Goal: Task Accomplishment & Management: Use online tool/utility

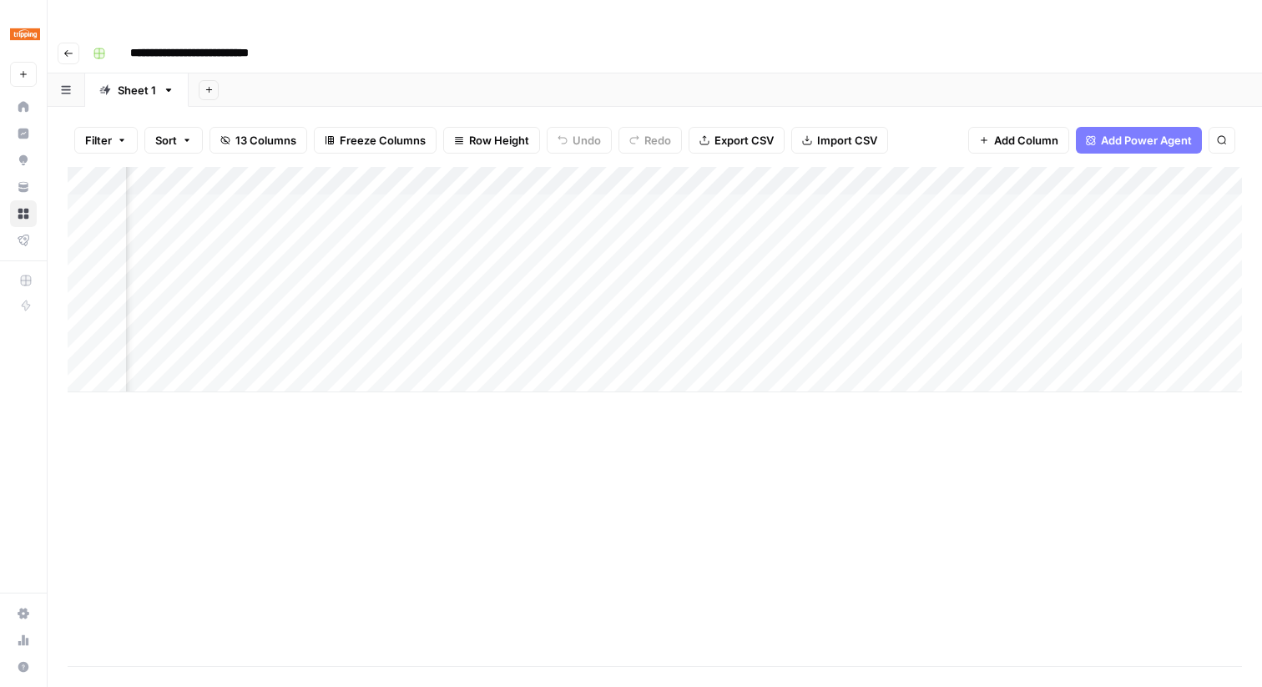
scroll to position [0, 1078]
click at [722, 175] on div "Add Column" at bounding box center [655, 279] width 1174 height 225
click at [690, 204] on div "Add Column" at bounding box center [655, 279] width 1174 height 225
click at [706, 205] on div "Add Column" at bounding box center [655, 279] width 1174 height 225
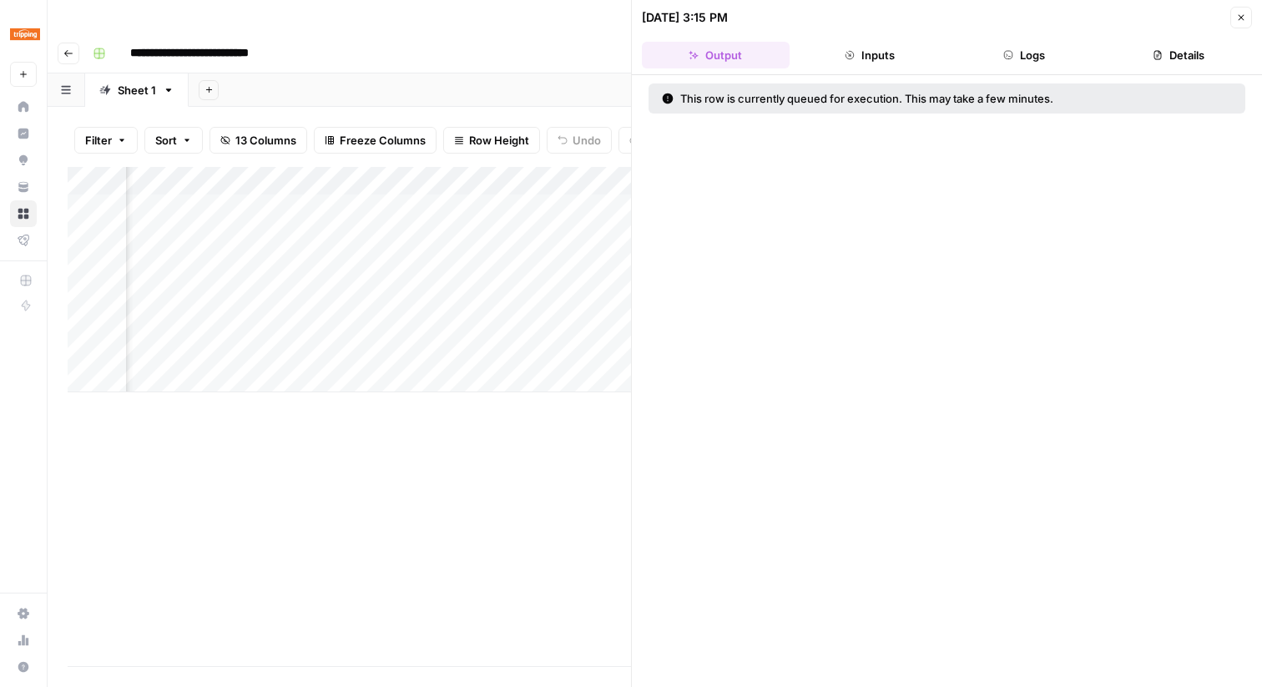
click at [1244, 17] on icon "button" at bounding box center [1241, 18] width 10 height 10
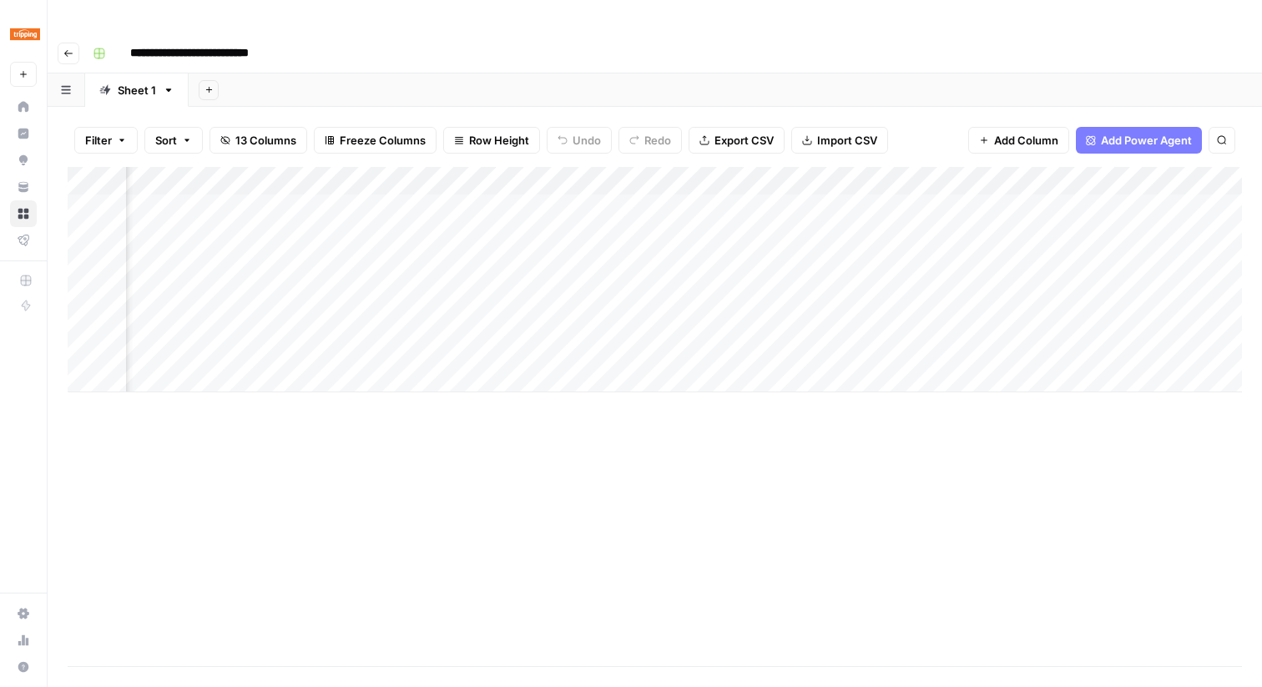
scroll to position [0, 1349]
click at [1129, 175] on div "Add Column" at bounding box center [655, 279] width 1174 height 225
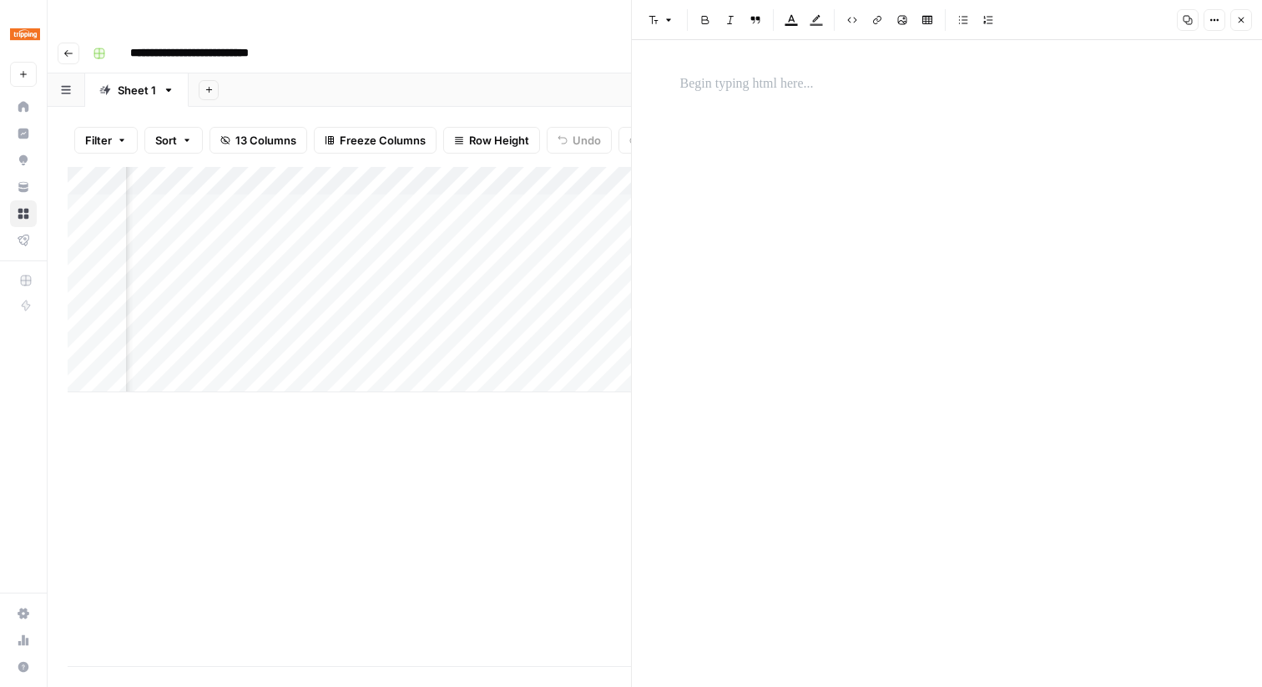
click at [1240, 18] on icon "button" at bounding box center [1241, 20] width 10 height 10
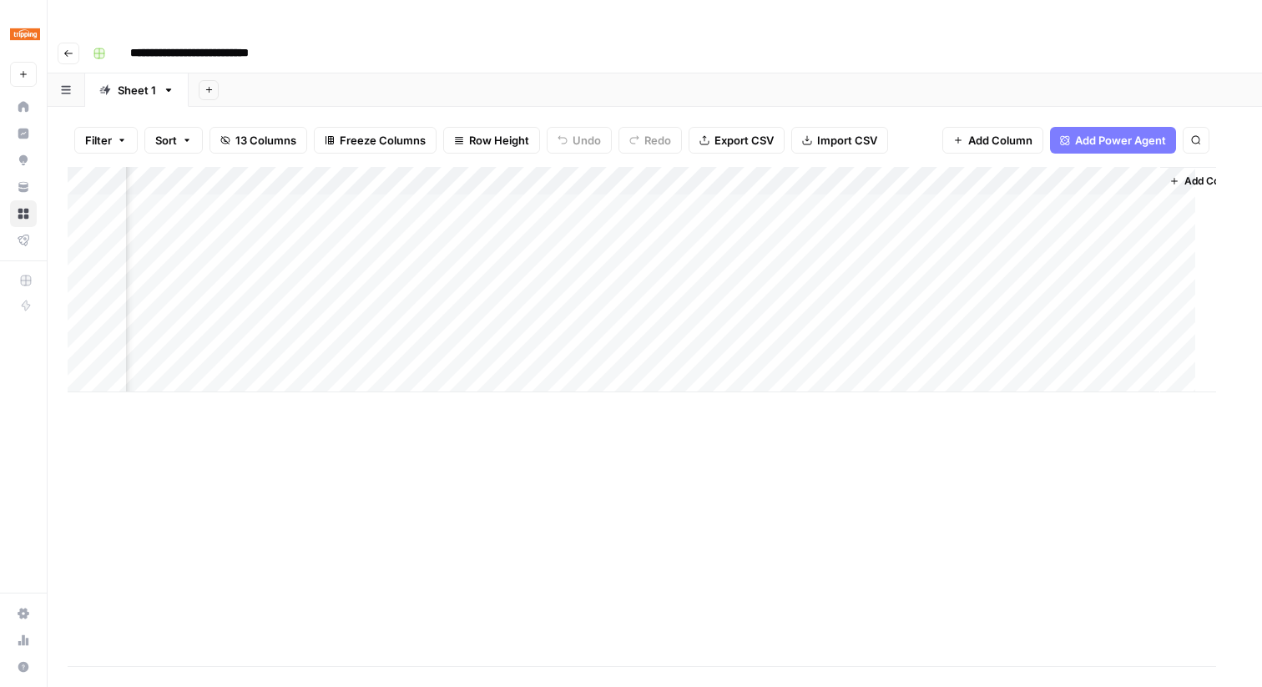
scroll to position [0, 1329]
click at [1033, 167] on div "Add Column" at bounding box center [655, 279] width 1174 height 225
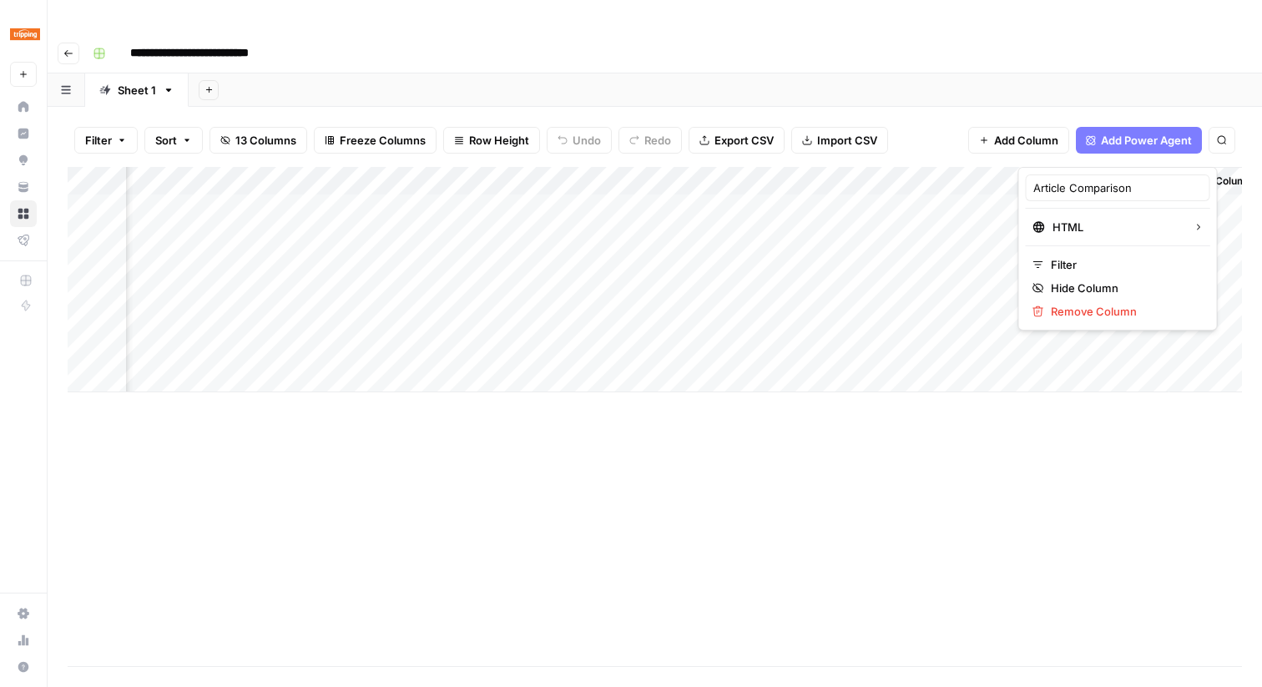
click at [1237, 296] on div "Add Column" at bounding box center [1215, 279] width 92 height 225
click at [1219, 288] on div "Add Column" at bounding box center [1215, 279] width 92 height 225
click at [1142, 260] on div "Add Column" at bounding box center [655, 279] width 1174 height 225
click at [1191, 270] on div "Add Column" at bounding box center [1215, 279] width 92 height 225
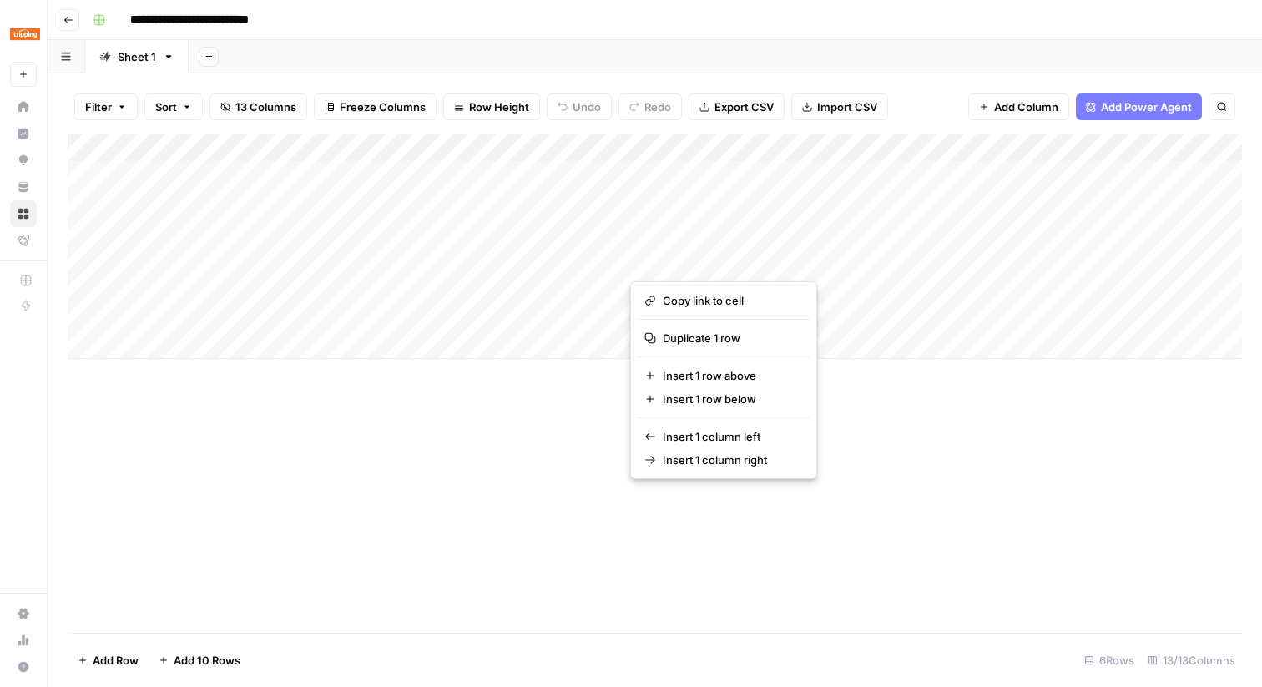
drag, startPoint x: 767, startPoint y: 251, endPoint x: 661, endPoint y: 237, distance: 106.9
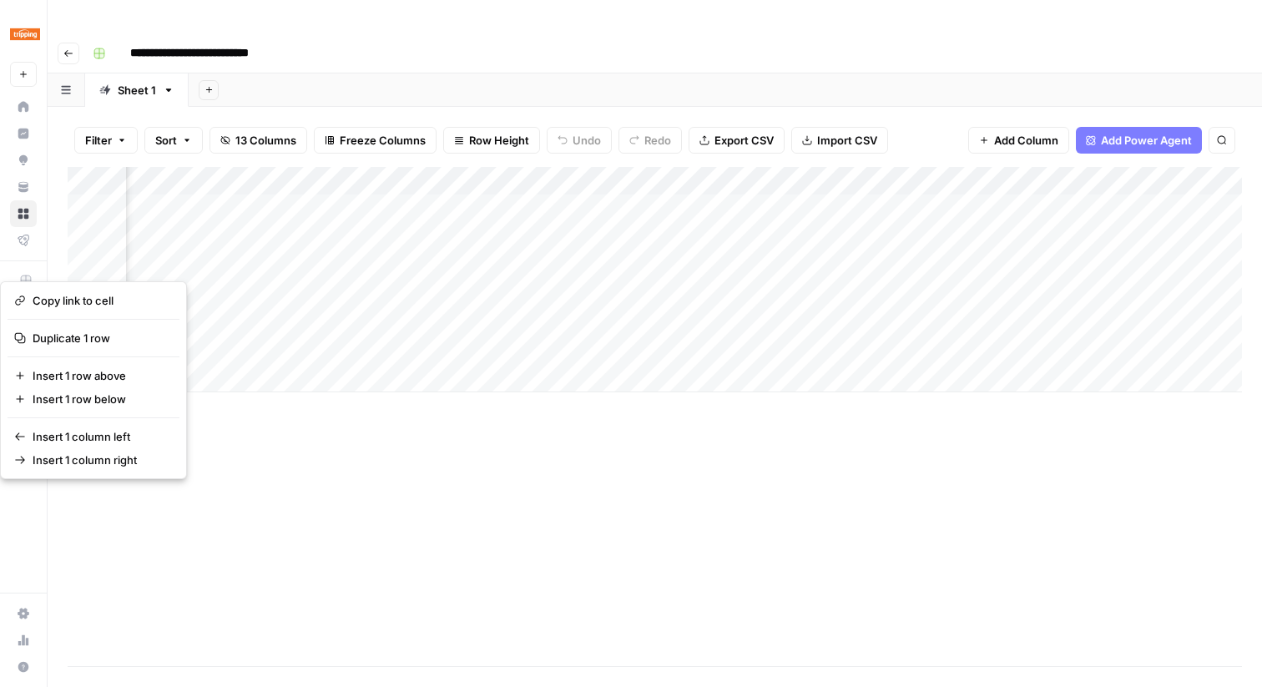
scroll to position [0, 932]
click at [810, 173] on div "Add Column" at bounding box center [655, 279] width 1174 height 225
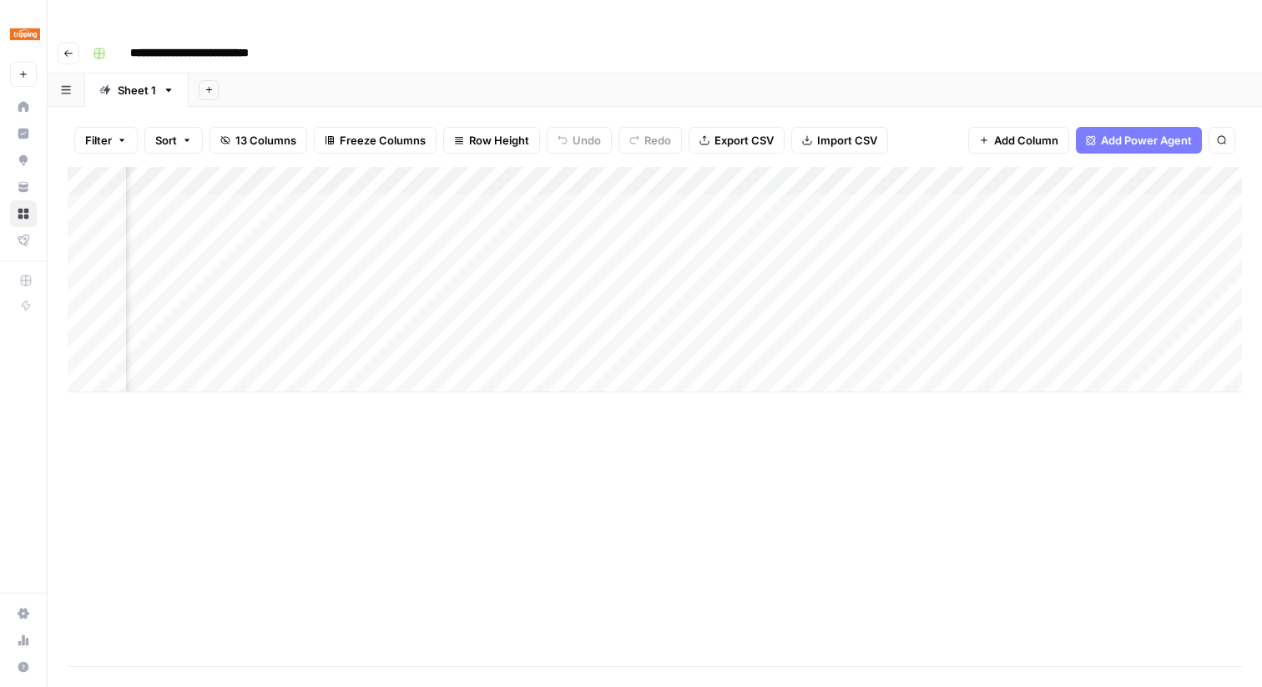
click at [966, 172] on div "Add Column" at bounding box center [655, 279] width 1174 height 225
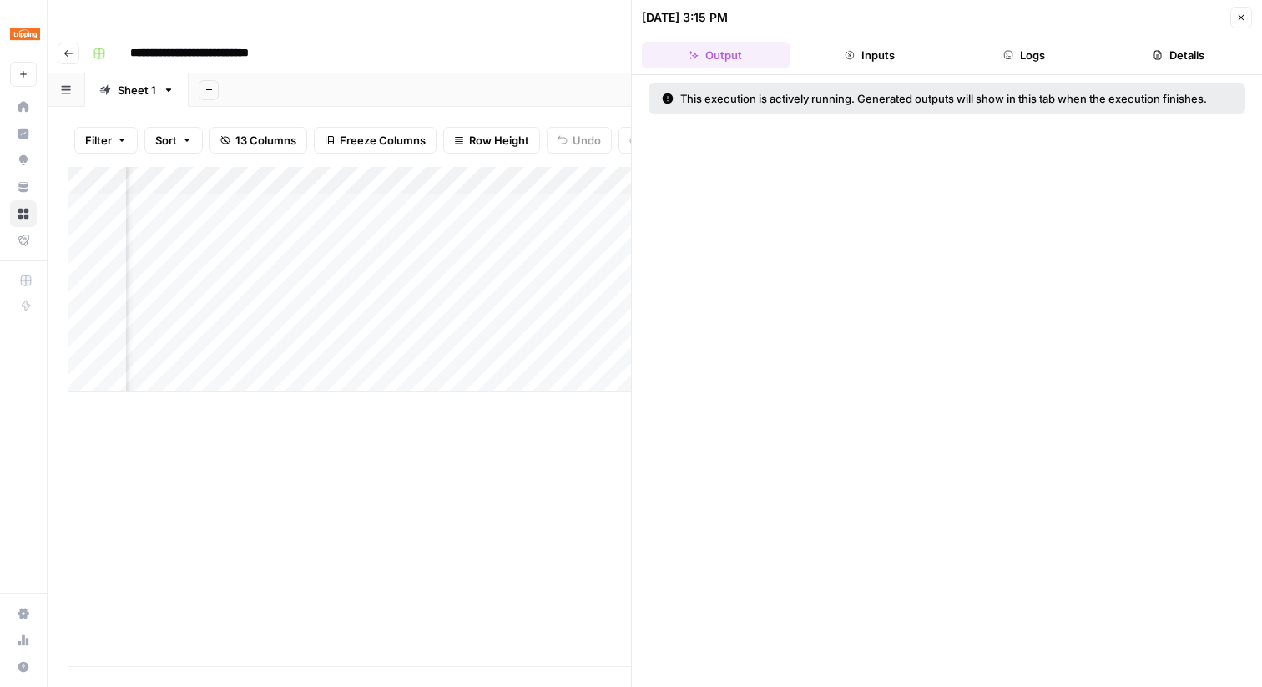
click at [899, 68] on button "Inputs" at bounding box center [870, 55] width 148 height 27
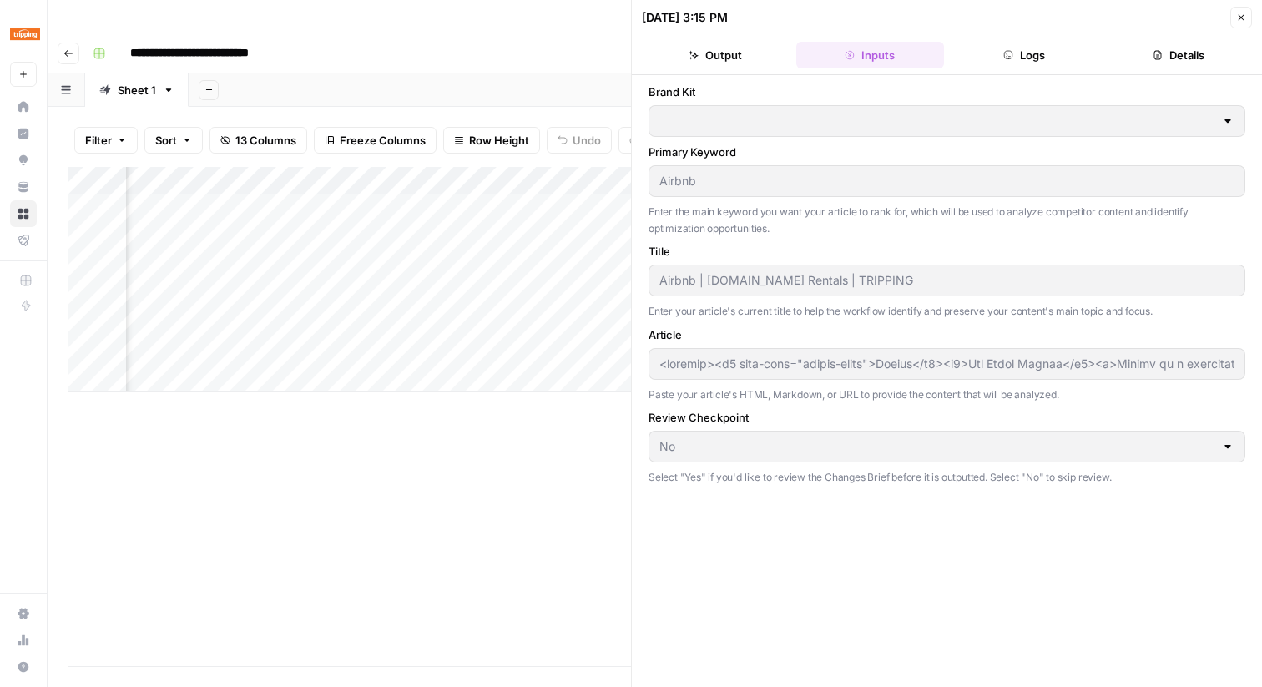
type input "Tripping"
type input "<article><h1 data-test="header-title">Airbnb</h1><h2>All About Airbnb</h2><p>Ai…"
click at [1034, 61] on button "Logs" at bounding box center [1025, 55] width 148 height 27
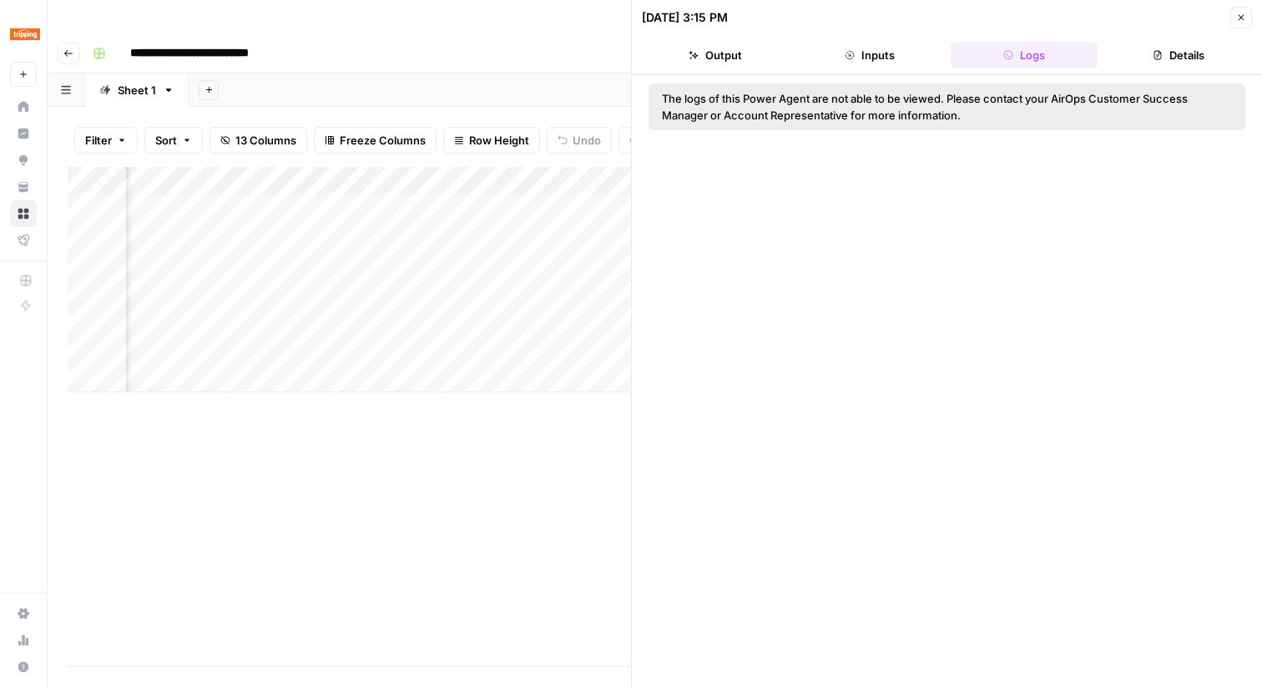
click at [1193, 46] on button "Details" at bounding box center [1178, 55] width 148 height 27
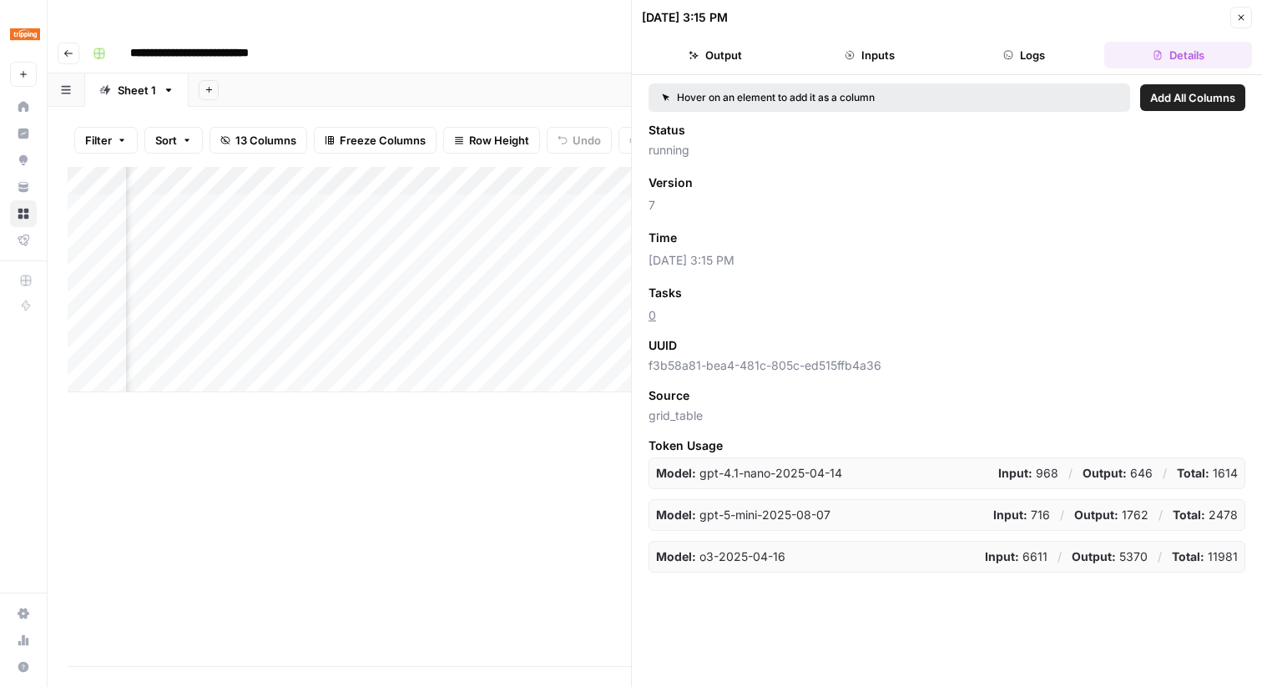
click at [1235, 10] on button "Close" at bounding box center [1241, 18] width 22 height 22
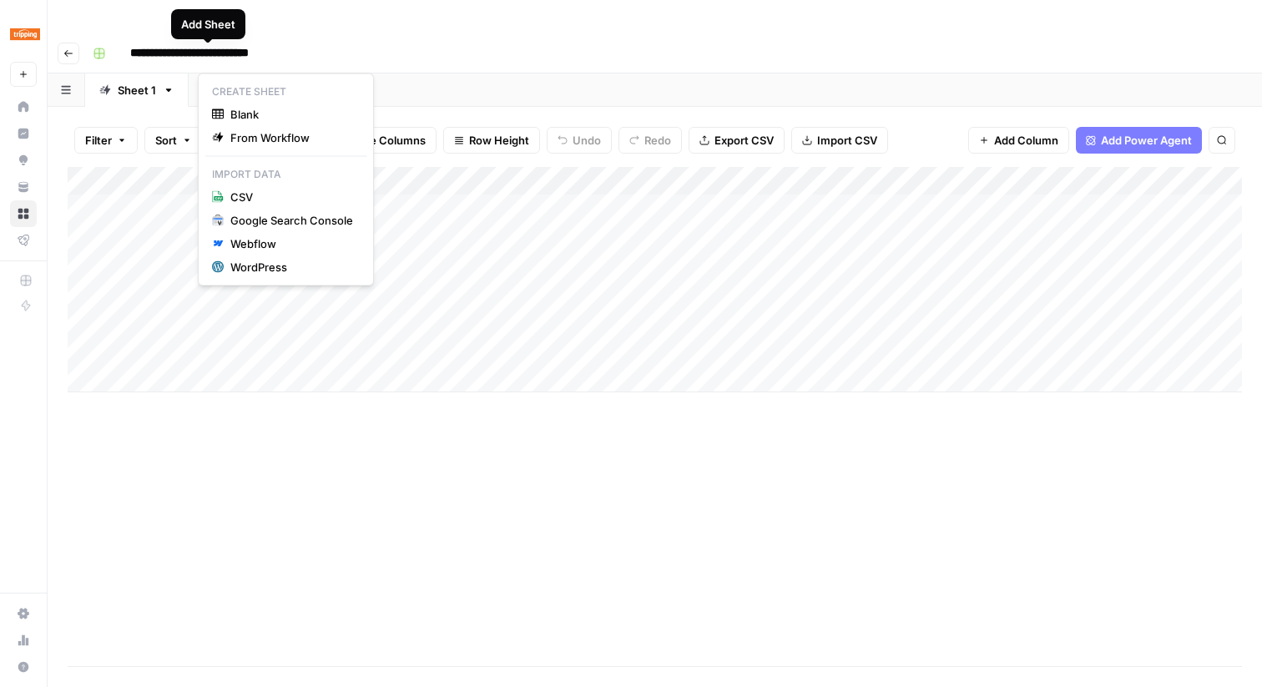
click at [207, 85] on icon "button" at bounding box center [208, 89] width 9 height 9
click at [262, 142] on span "From Workflow" at bounding box center [291, 137] width 123 height 17
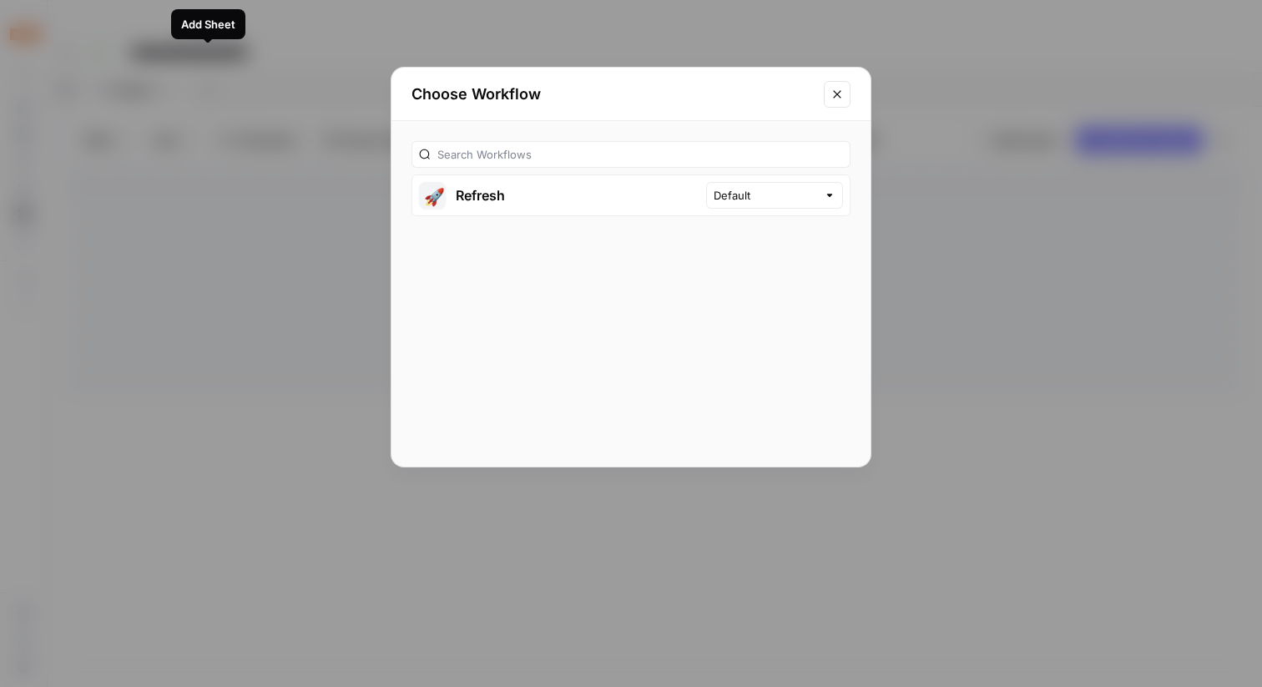
click at [836, 93] on icon "Close modal" at bounding box center [837, 94] width 8 height 8
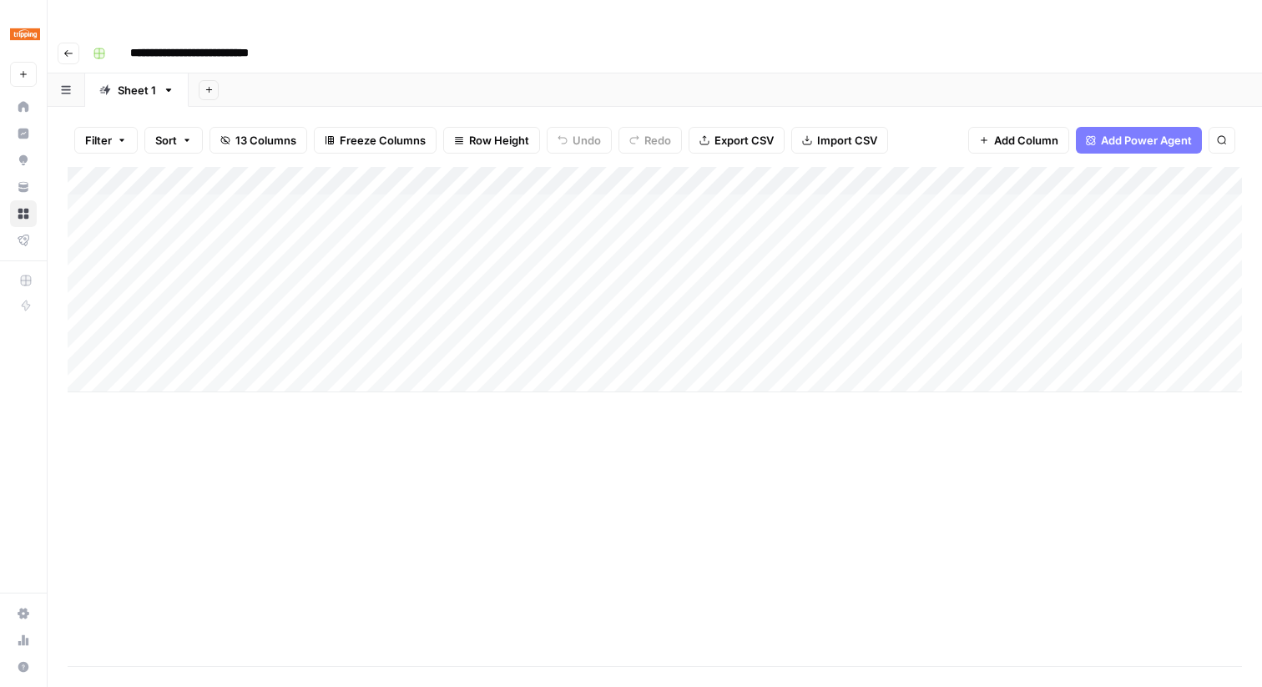
click at [146, 82] on div "Sheet 1" at bounding box center [137, 90] width 38 height 17
click at [169, 88] on icon "button" at bounding box center [169, 89] width 6 height 3
click at [241, 110] on span "Duplicate Sheet" at bounding box center [234, 111] width 80 height 17
click at [131, 82] on div "Sheet 1" at bounding box center [137, 90] width 38 height 17
click at [250, 171] on div "Add Column" at bounding box center [655, 279] width 1174 height 225
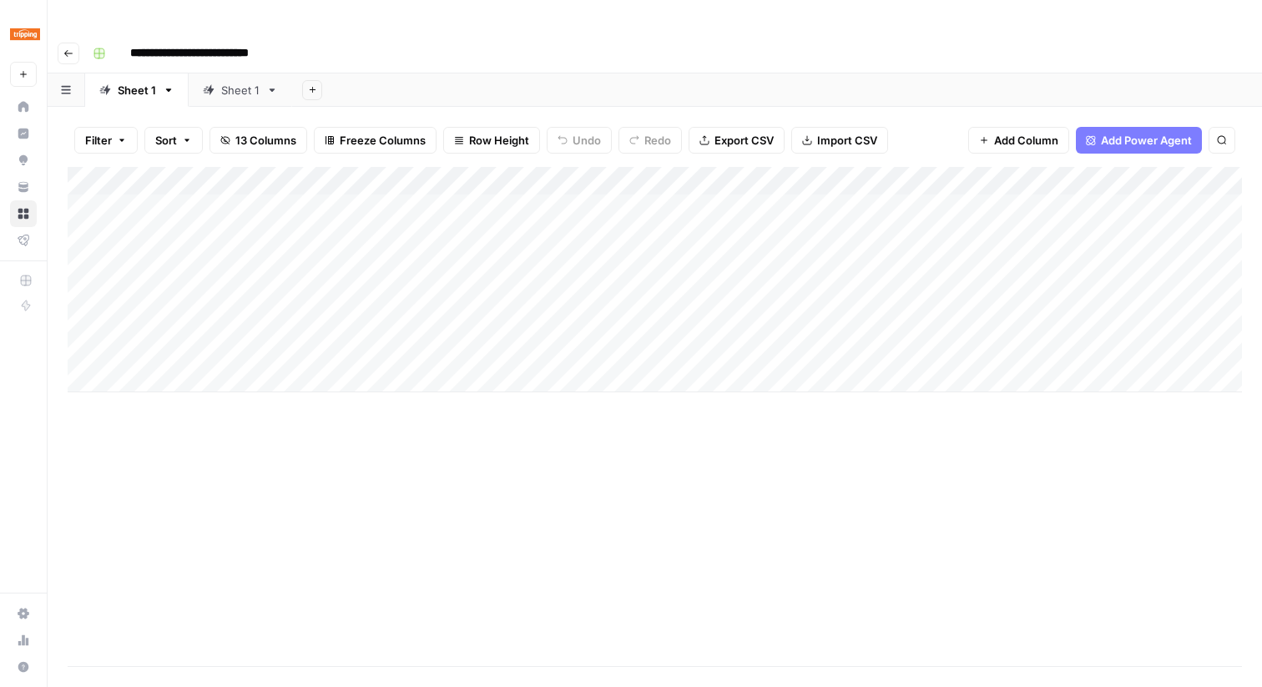
click at [245, 197] on div "Add Column" at bounding box center [655, 279] width 1174 height 225
click at [253, 82] on div "Sheet 1" at bounding box center [240, 90] width 38 height 17
click at [226, 173] on div "Add Column" at bounding box center [655, 194] width 1174 height 55
type input "**********"
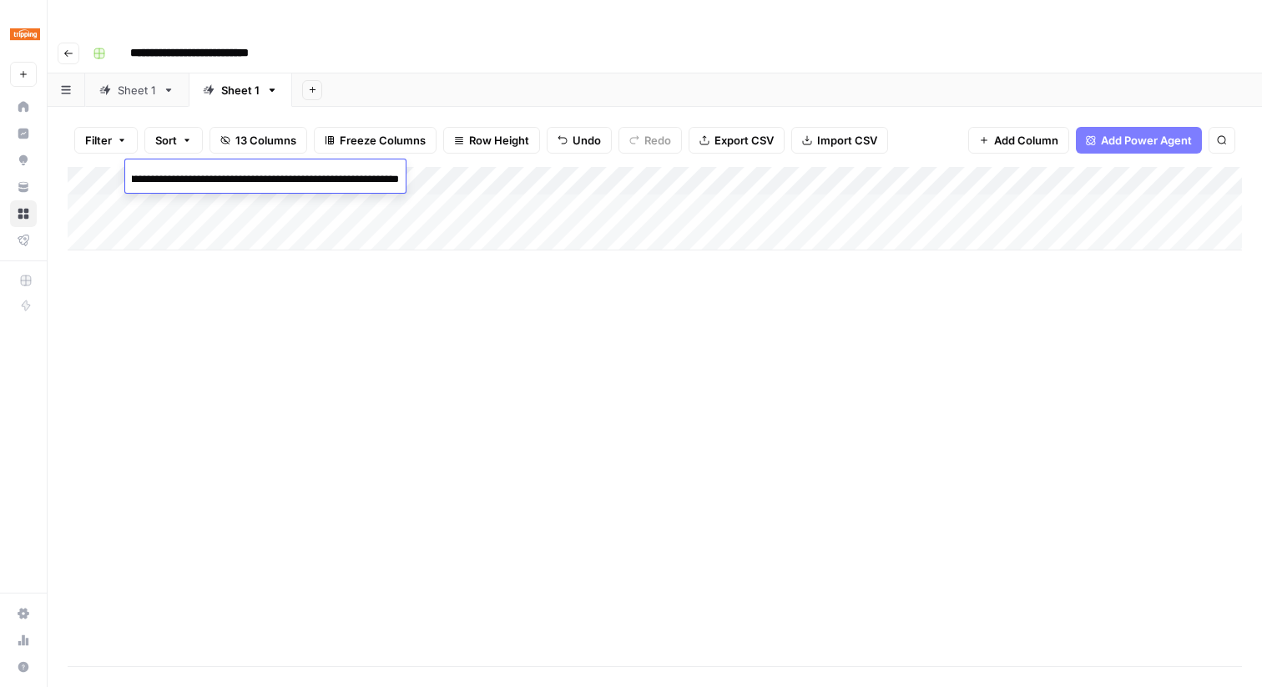
click at [240, 238] on div "Add Column" at bounding box center [655, 416] width 1174 height 499
click at [218, 183] on div "Add Column" at bounding box center [655, 208] width 1174 height 83
click at [235, 208] on div "Add Column" at bounding box center [655, 208] width 1174 height 83
click at [235, 208] on body "**********" at bounding box center [631, 343] width 1262 height 687
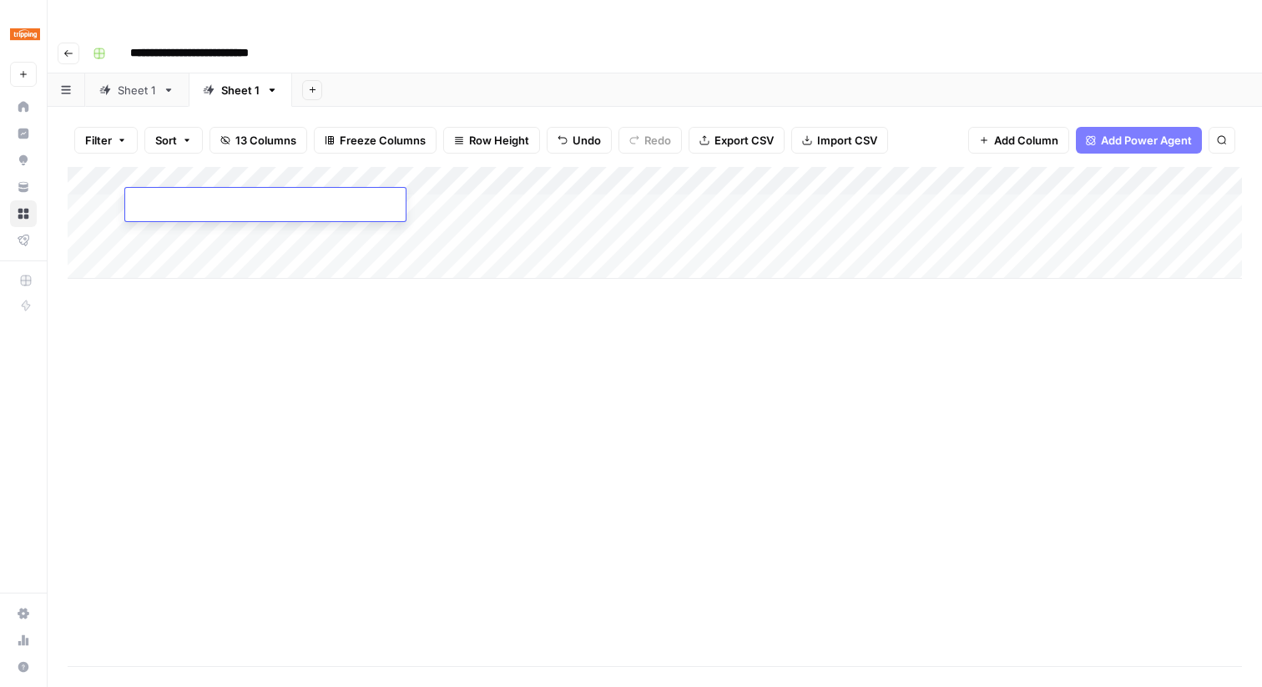
type input "**********"
click at [129, 82] on div "Sheet 1" at bounding box center [137, 90] width 38 height 17
click at [216, 204] on div "Add Column" at bounding box center [655, 279] width 1174 height 225
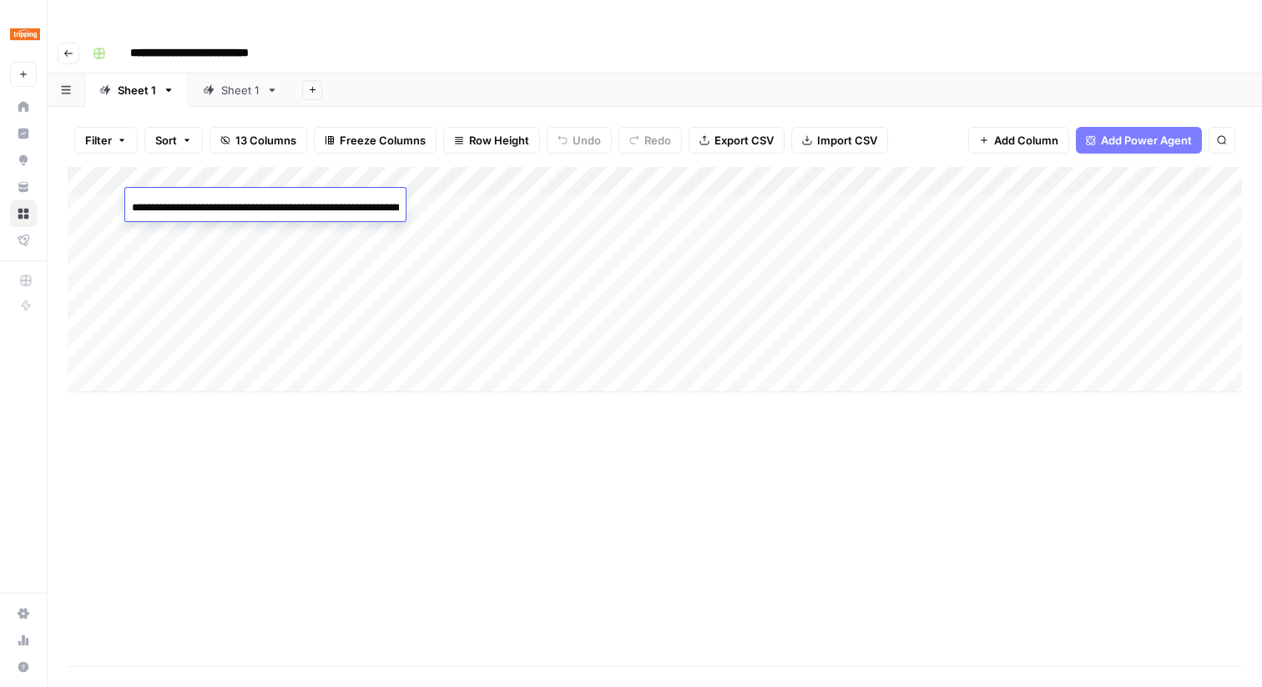
click at [216, 204] on input "**********" at bounding box center [265, 208] width 267 height 20
click at [210, 184] on div "Add Column" at bounding box center [655, 279] width 1174 height 225
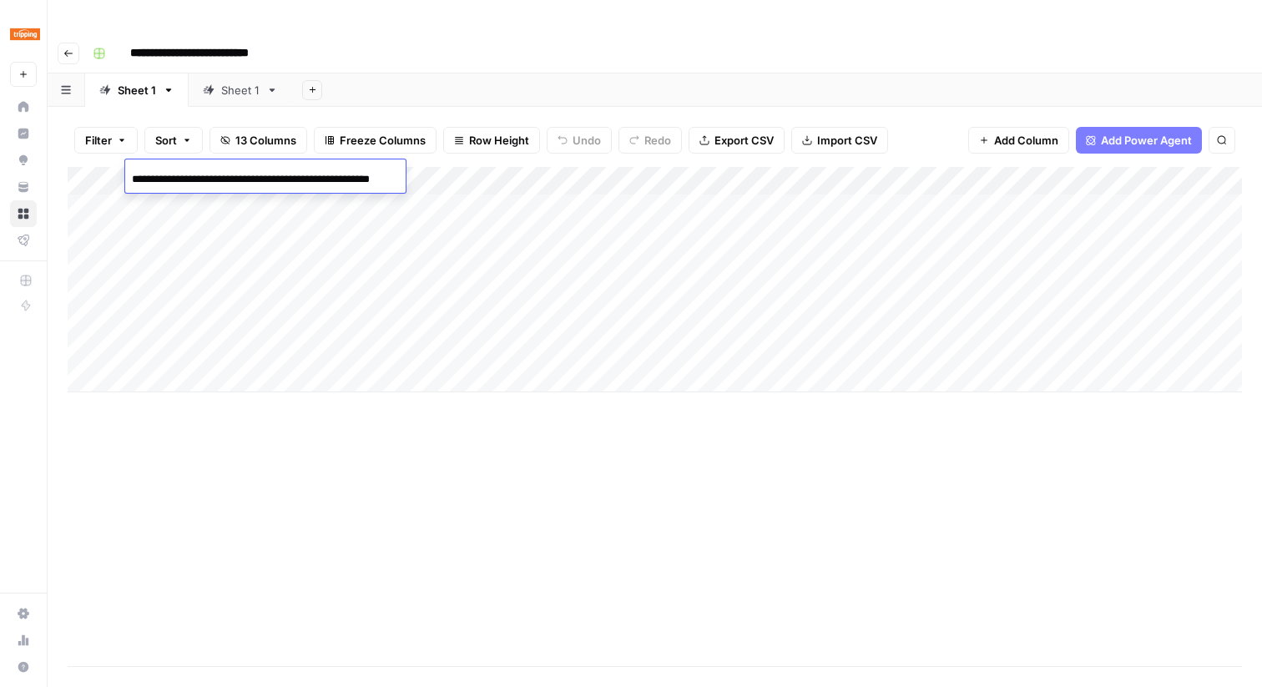
scroll to position [0, 38]
click at [215, 82] on div "Sheet 1" at bounding box center [231, 90] width 57 height 17
click at [177, 204] on div "Add Column" at bounding box center [655, 223] width 1174 height 112
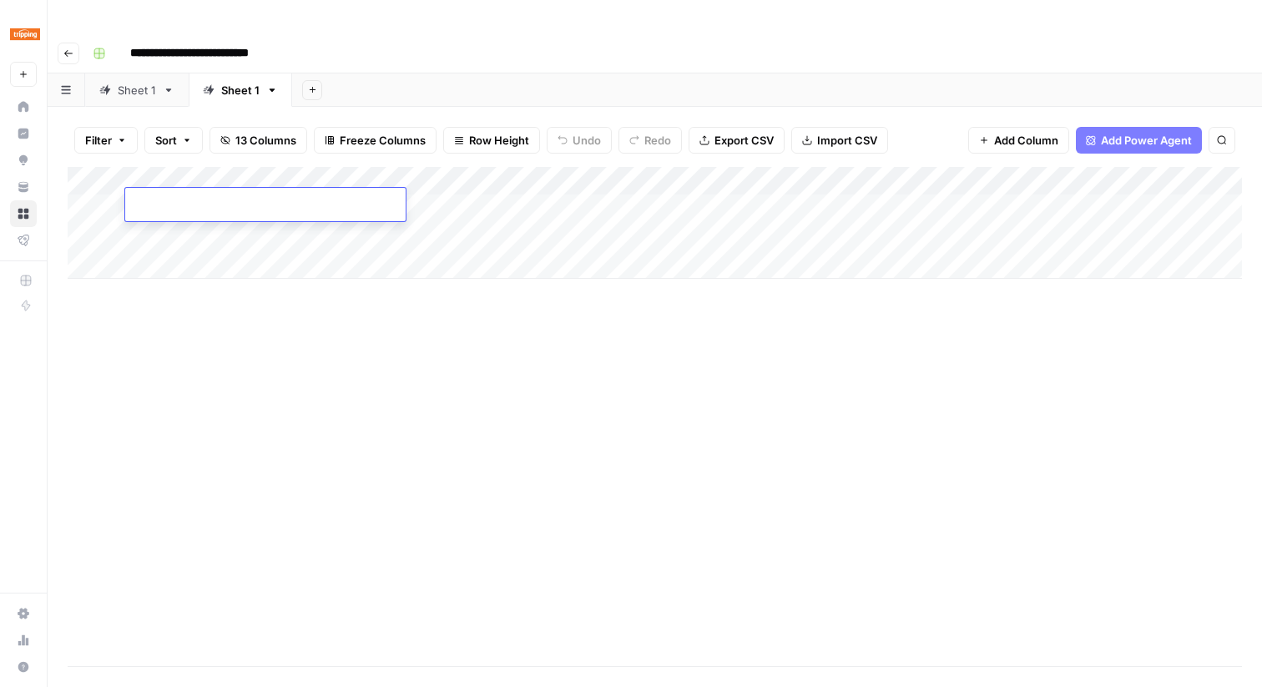
type input "**********"
click at [776, 167] on div "Add Column" at bounding box center [655, 223] width 1174 height 112
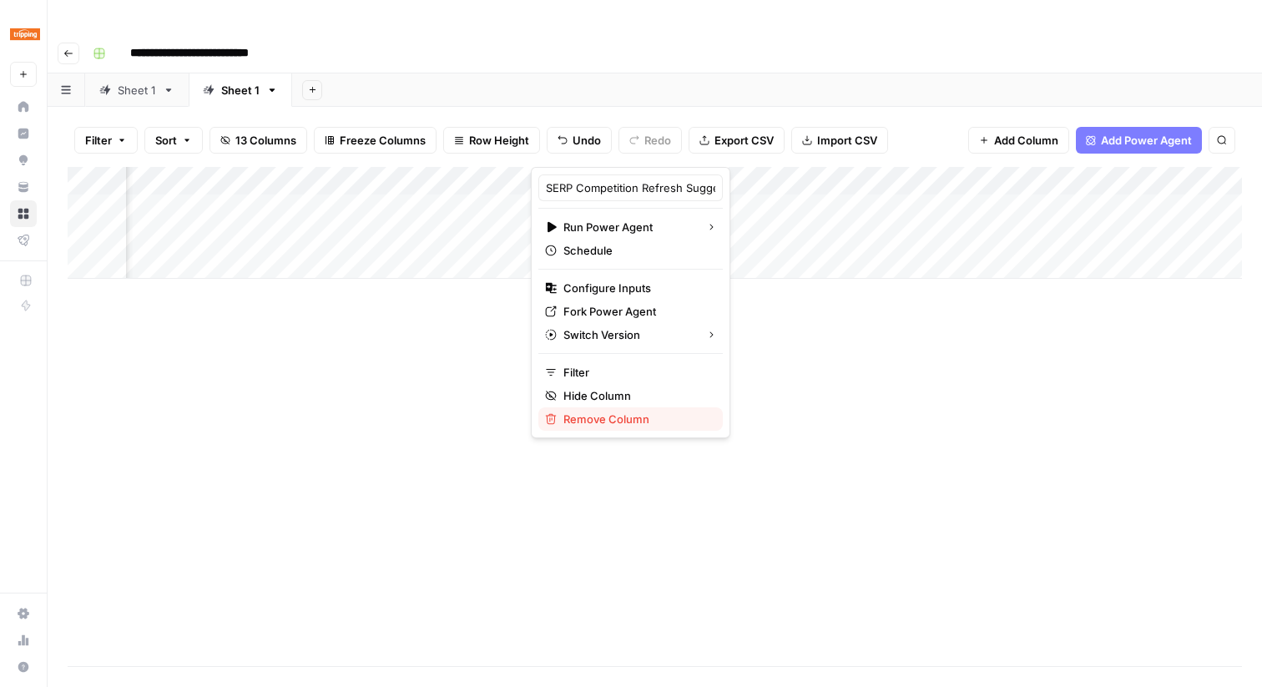
click at [643, 417] on span "Remove Column" at bounding box center [636, 419] width 146 height 17
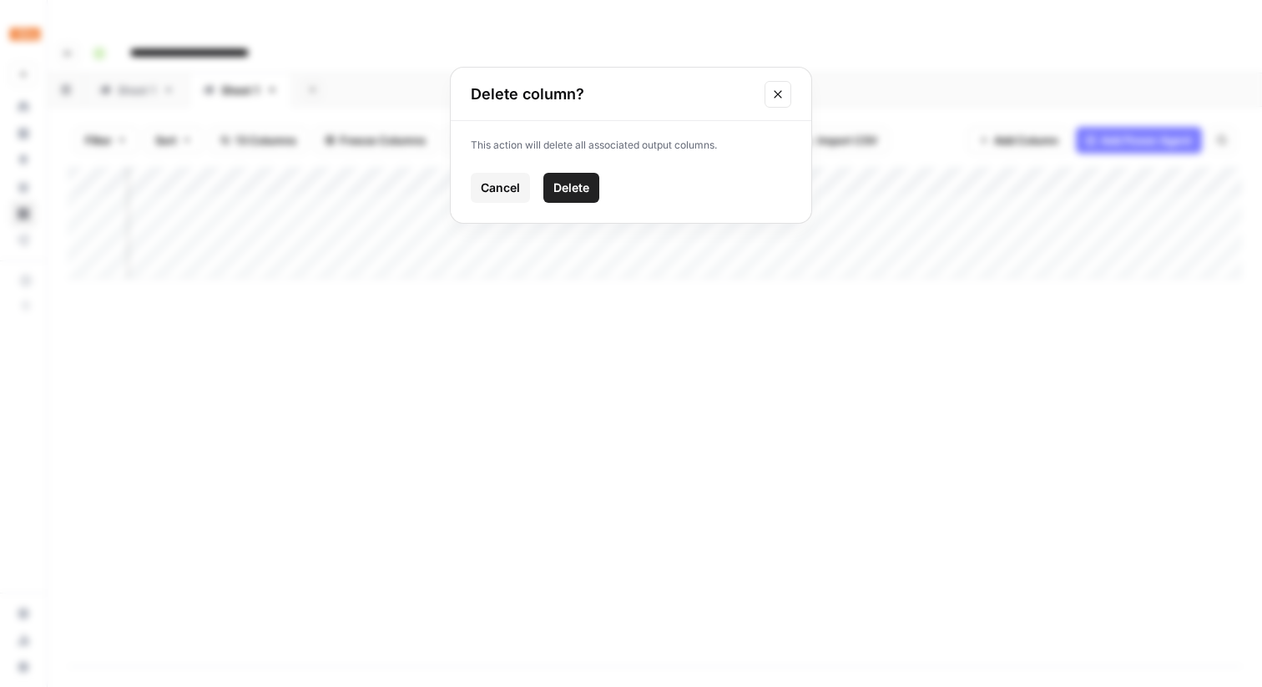
click at [583, 196] on button "Delete" at bounding box center [571, 188] width 56 height 30
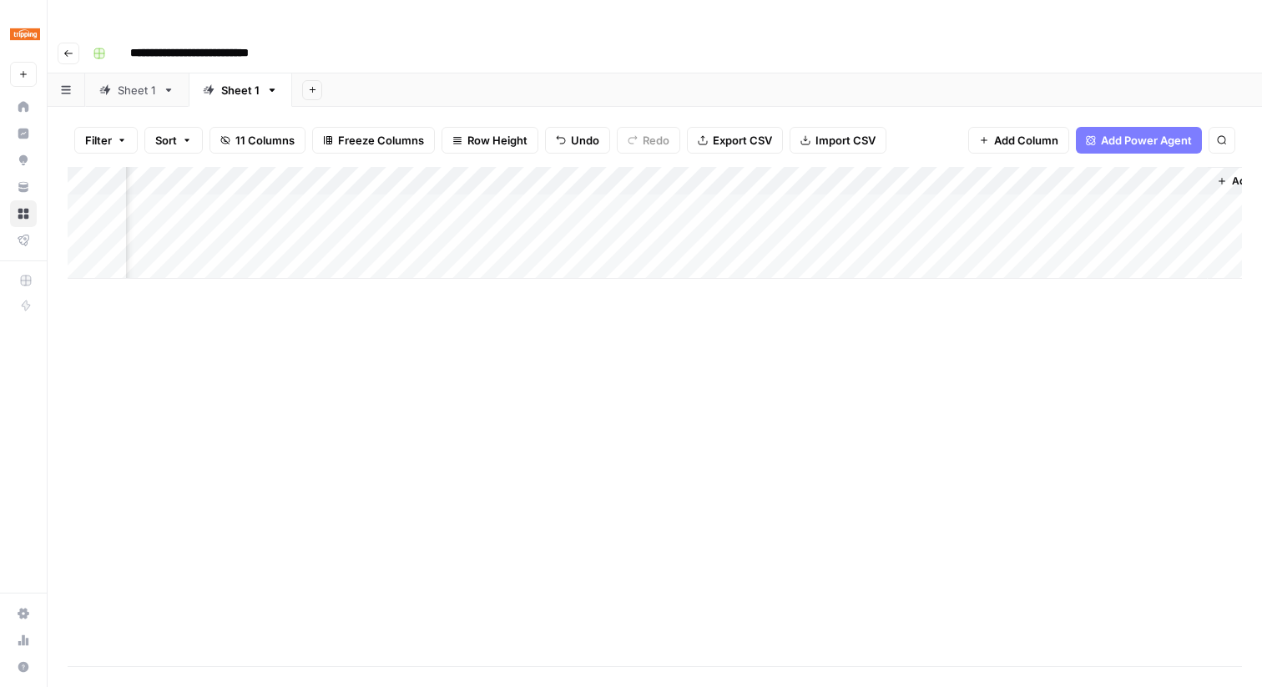
scroll to position [0, 916]
click at [1166, 176] on icon "button" at bounding box center [1164, 181] width 10 height 10
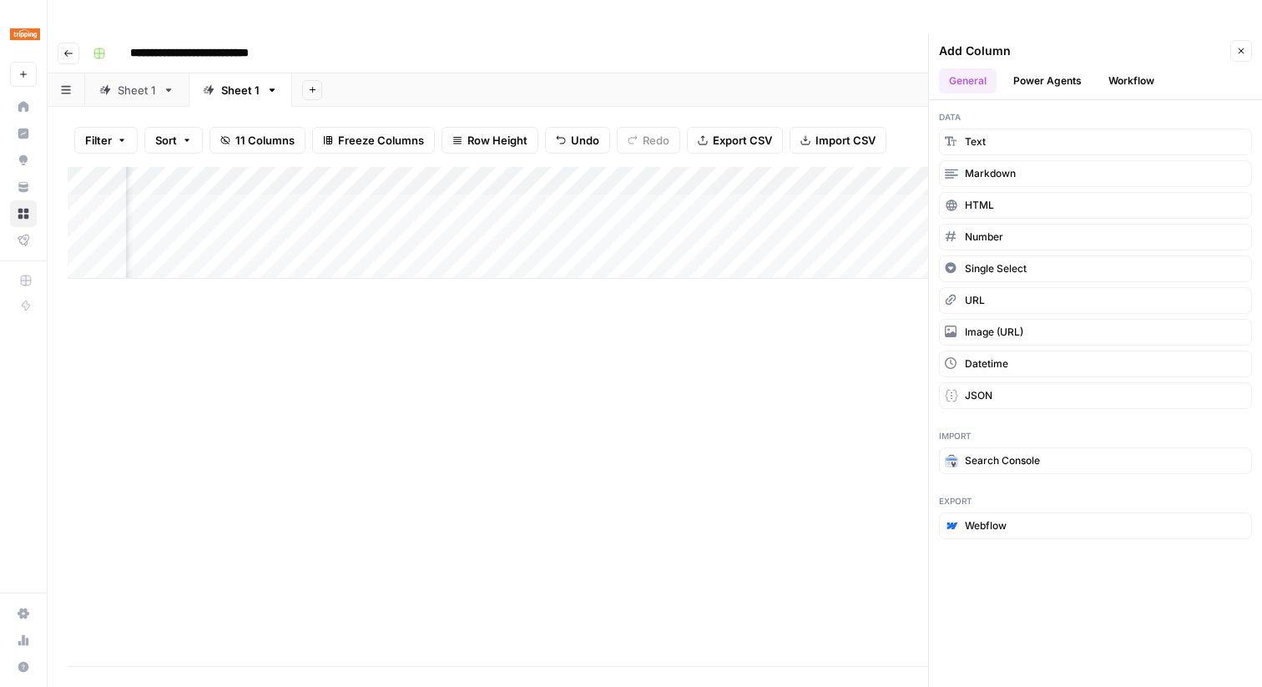
click at [1113, 34] on header "Add Column Close General Power Agents Workflow" at bounding box center [1095, 66] width 333 height 67
click at [1113, 68] on button "Workflow" at bounding box center [1131, 80] width 66 height 25
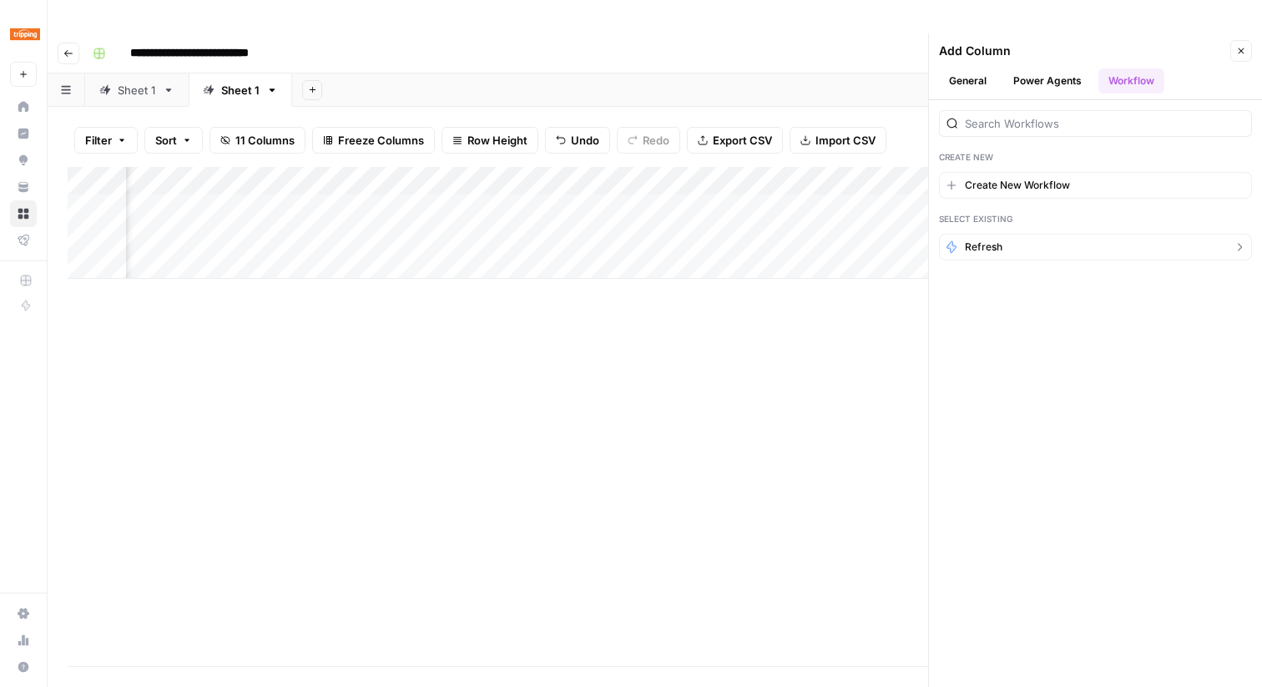
click at [1017, 234] on button "Refresh" at bounding box center [1095, 247] width 313 height 27
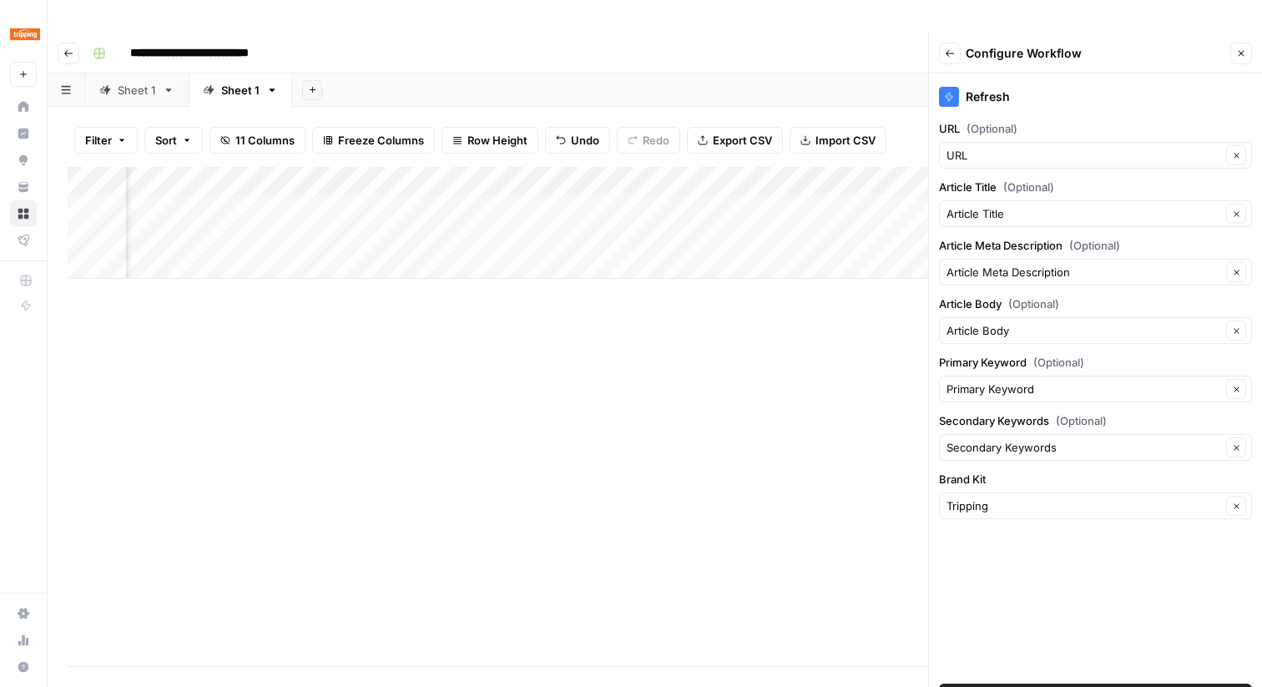
click at [1039, 684] on button "Add Workflow" at bounding box center [1095, 697] width 313 height 27
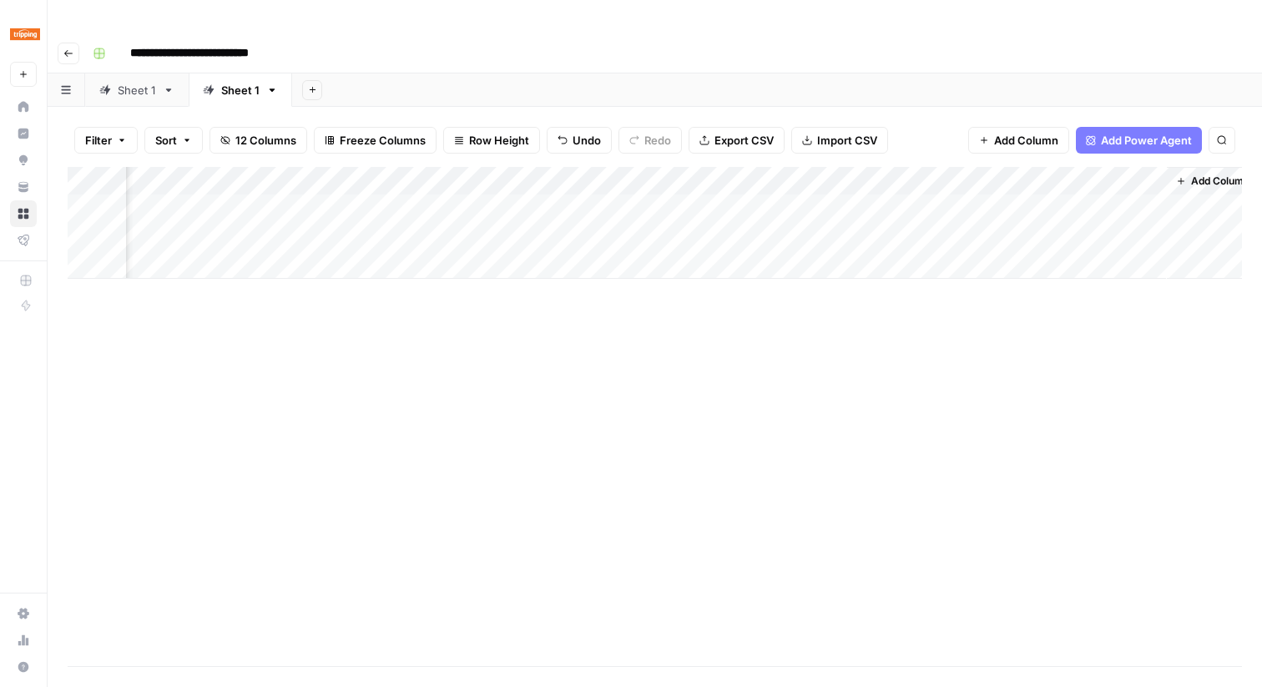
scroll to position [0, 1067]
drag, startPoint x: 1045, startPoint y: 152, endPoint x: 614, endPoint y: 150, distance: 430.7
click at [614, 167] on div "Add Column" at bounding box center [655, 223] width 1174 height 112
click at [379, 173] on div "Add Column" at bounding box center [655, 223] width 1174 height 112
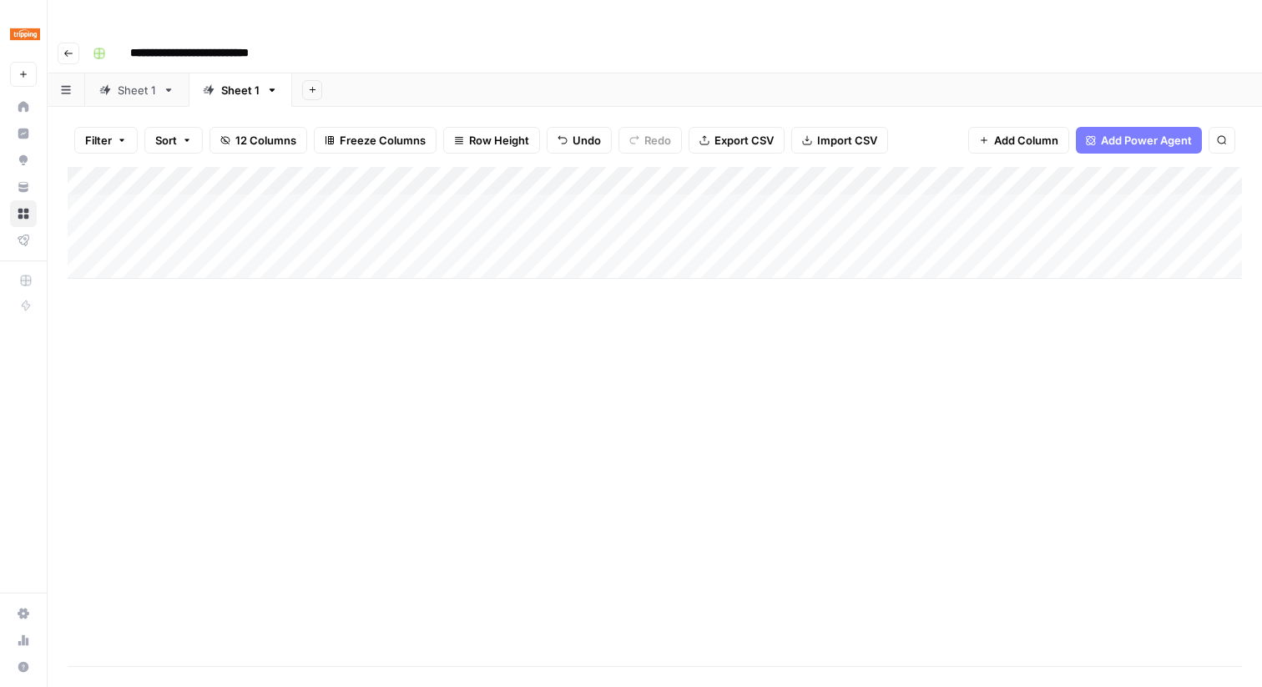
click at [371, 202] on div "Add Column" at bounding box center [655, 223] width 1174 height 112
click at [135, 73] on link "Sheet 1" at bounding box center [136, 89] width 103 height 33
click at [226, 73] on link "Sheet 1" at bounding box center [240, 89] width 103 height 33
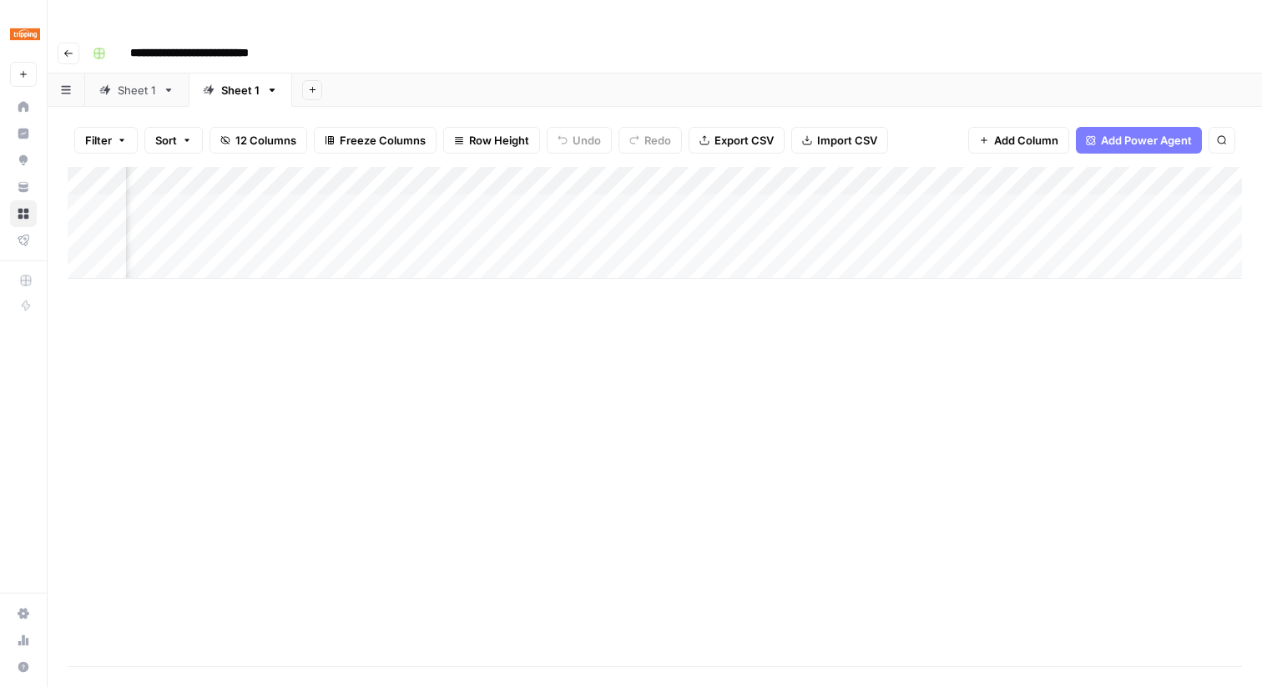
scroll to position [0, 1058]
click at [760, 167] on div "Add Column" at bounding box center [655, 223] width 1174 height 112
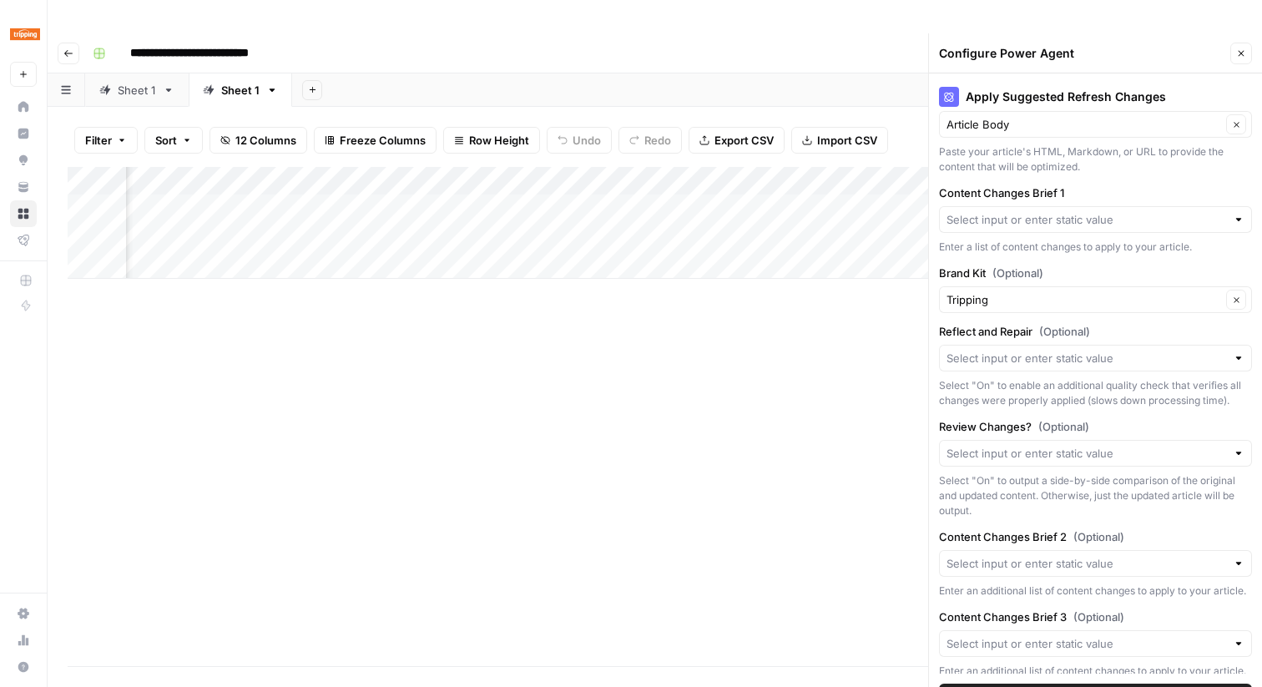
scroll to position [282, 0]
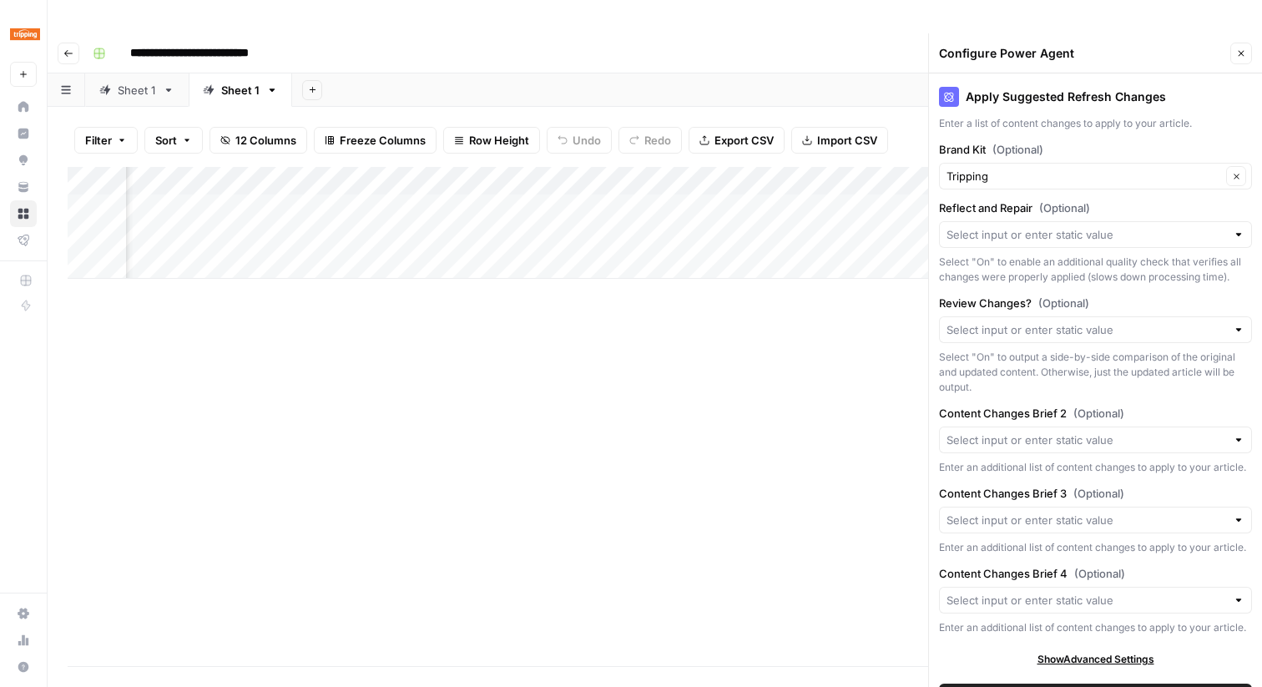
click at [807, 327] on div "Add Column" at bounding box center [655, 416] width 1174 height 499
click at [1236, 48] on icon "button" at bounding box center [1241, 53] width 10 height 10
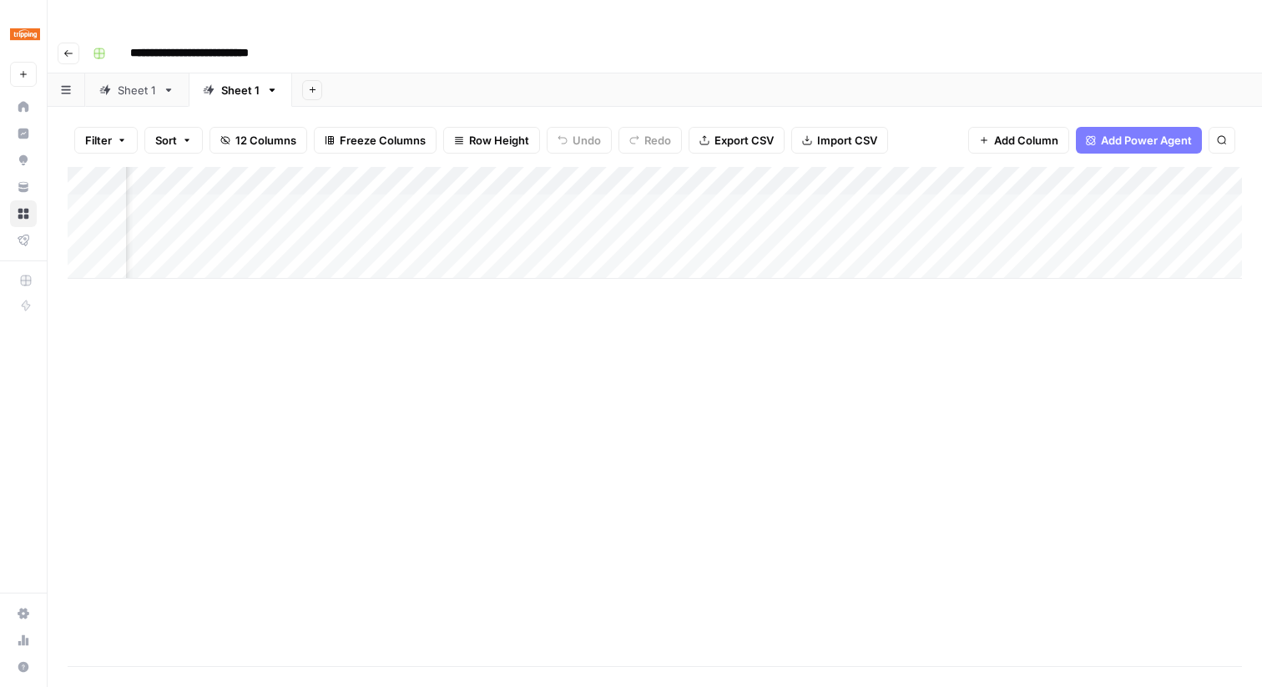
scroll to position [0, 0]
click at [443, 172] on div "Add Column" at bounding box center [655, 223] width 1174 height 112
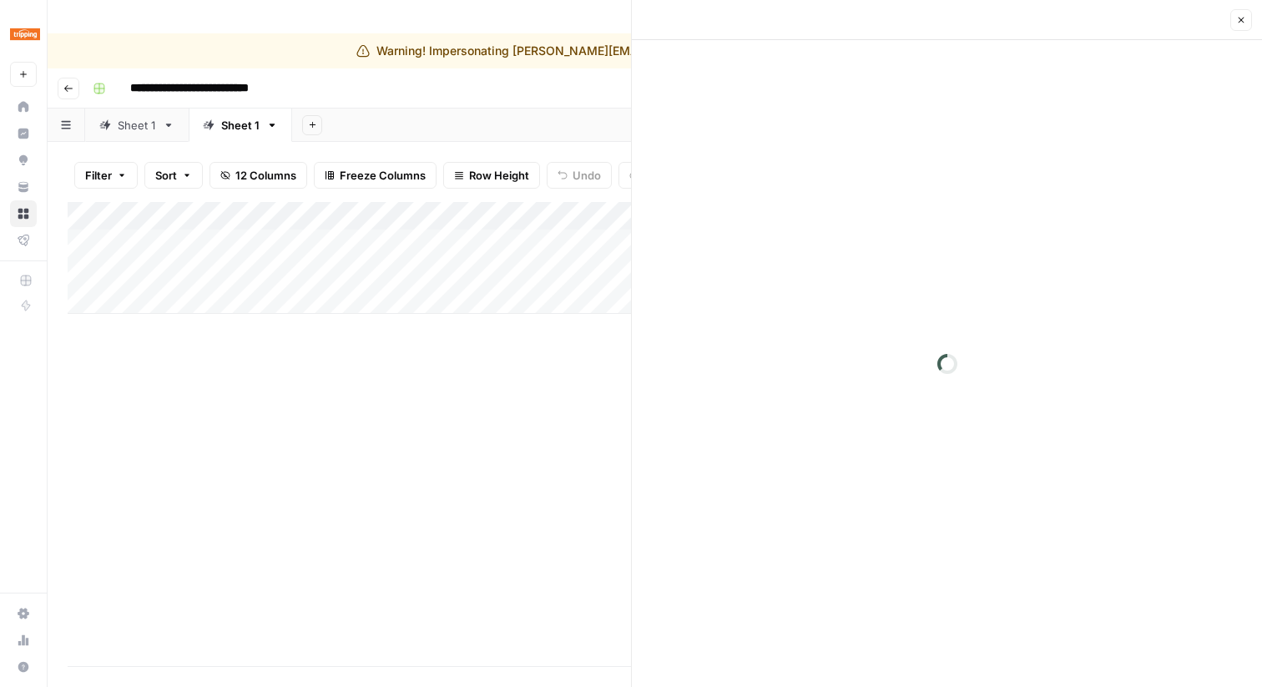
click at [170, 214] on div "Add Column" at bounding box center [349, 258] width 563 height 112
click at [175, 237] on div "Add Column" at bounding box center [349, 258] width 563 height 112
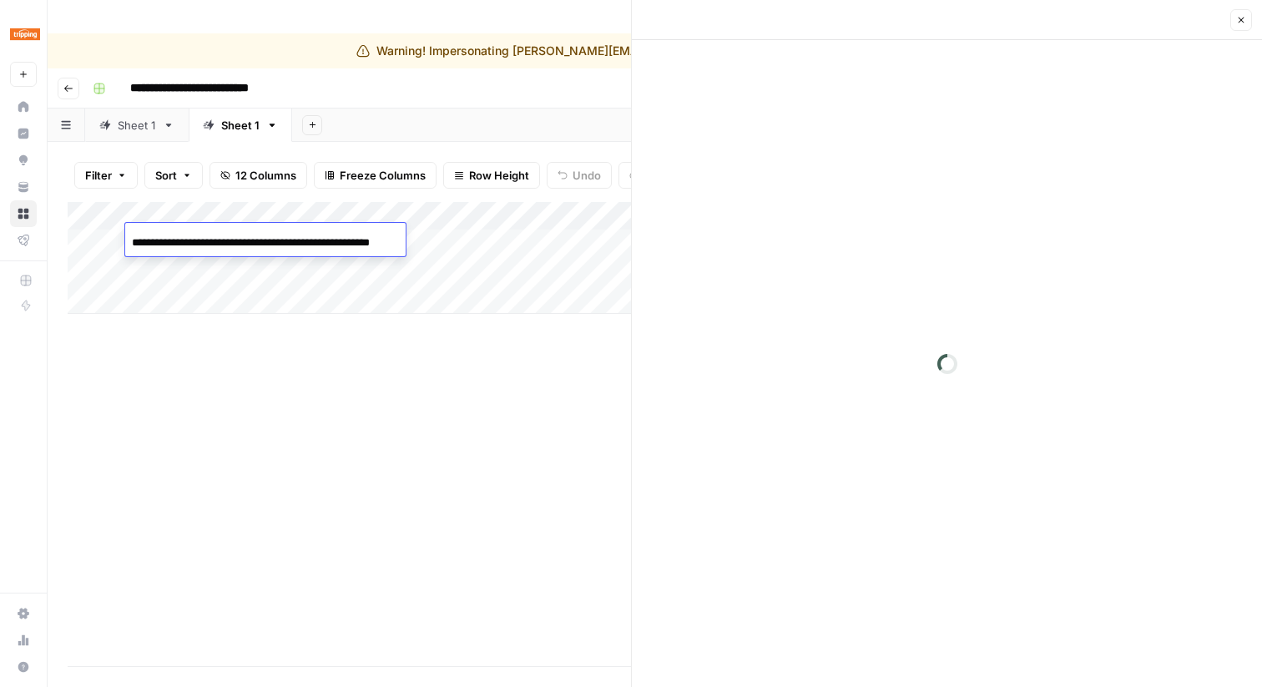
scroll to position [0, 38]
click at [181, 214] on div "Add Column" at bounding box center [349, 258] width 563 height 112
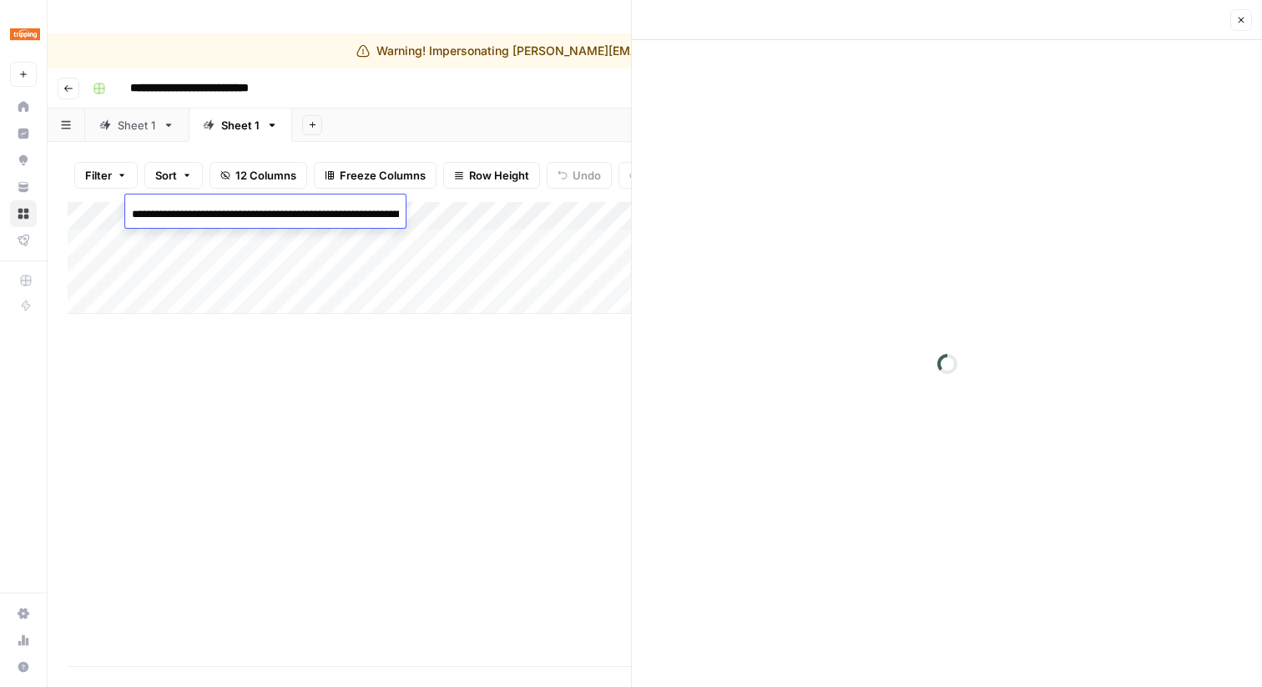
scroll to position [0, 393]
click at [508, 228] on div "Add Column" at bounding box center [349, 258] width 563 height 112
click at [1240, 22] on icon "button" at bounding box center [1241, 20] width 10 height 10
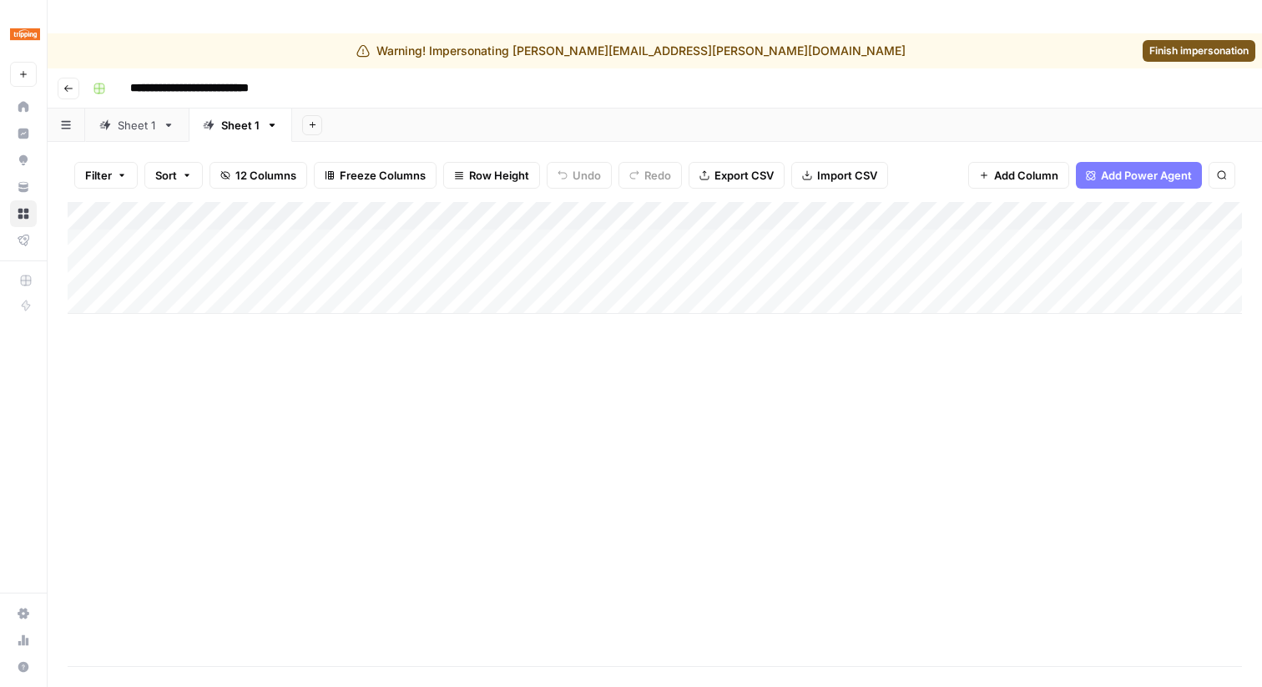
click at [1194, 43] on span "Finish impersonation" at bounding box center [1198, 50] width 99 height 15
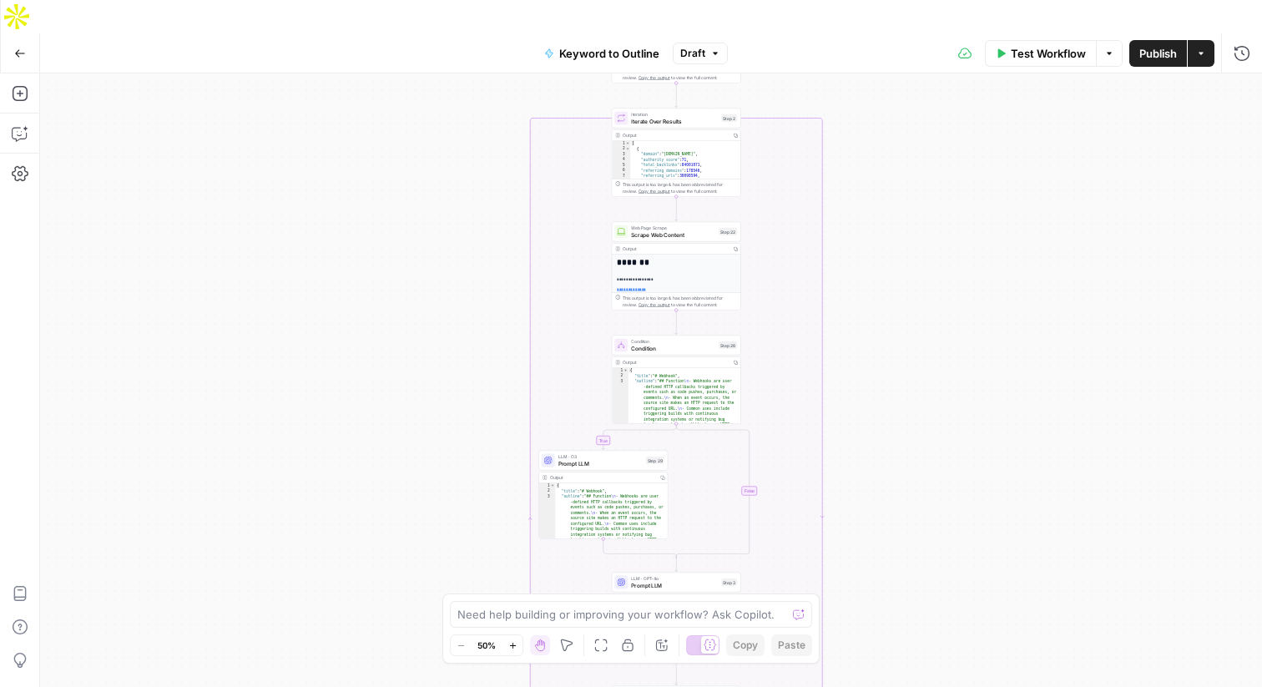
drag, startPoint x: 825, startPoint y: 232, endPoint x: 813, endPoint y: -24, distance: 256.5
click at [813, 0] on html "Webflow New Home Cluby Insights Opportunities Webflow Insights Opportunities Yo…" at bounding box center [631, 343] width 1262 height 687
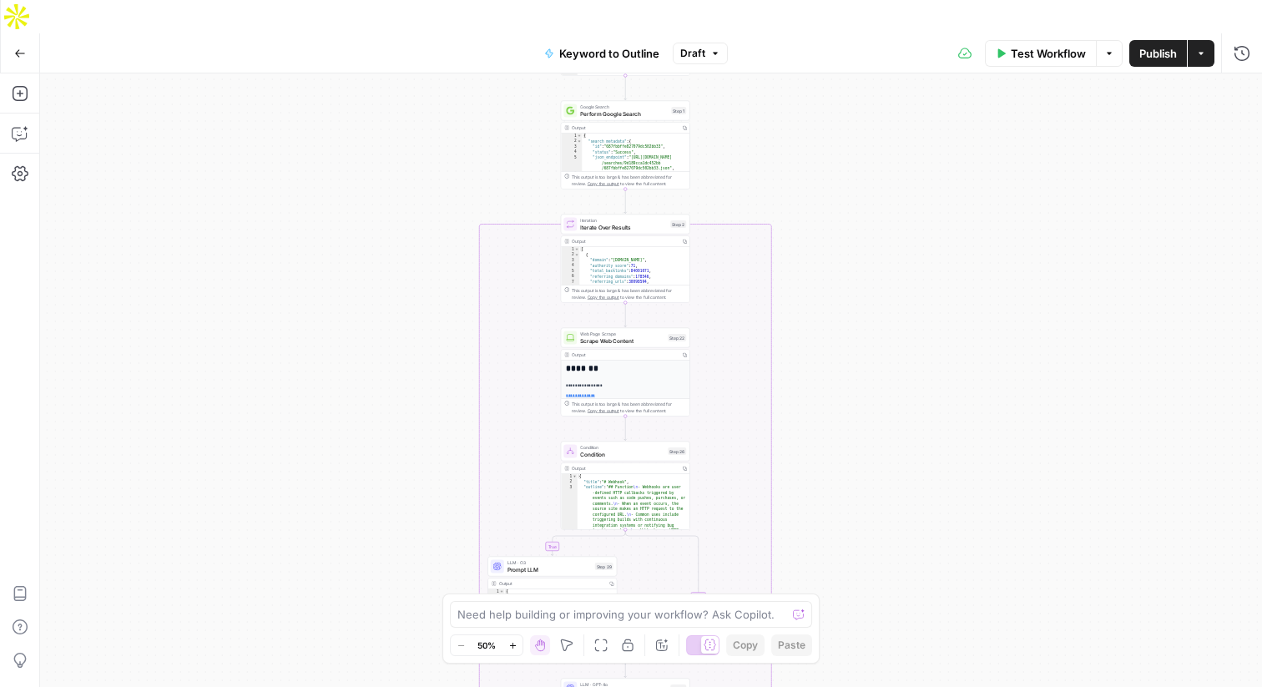
drag, startPoint x: 815, startPoint y: 139, endPoint x: 764, endPoint y: 245, distance: 117.6
click at [764, 245] on div "true false Workflow Set Inputs Inputs LLM · GPT-4o Search Query Step 40 Output …" at bounding box center [651, 396] width 1222 height 647
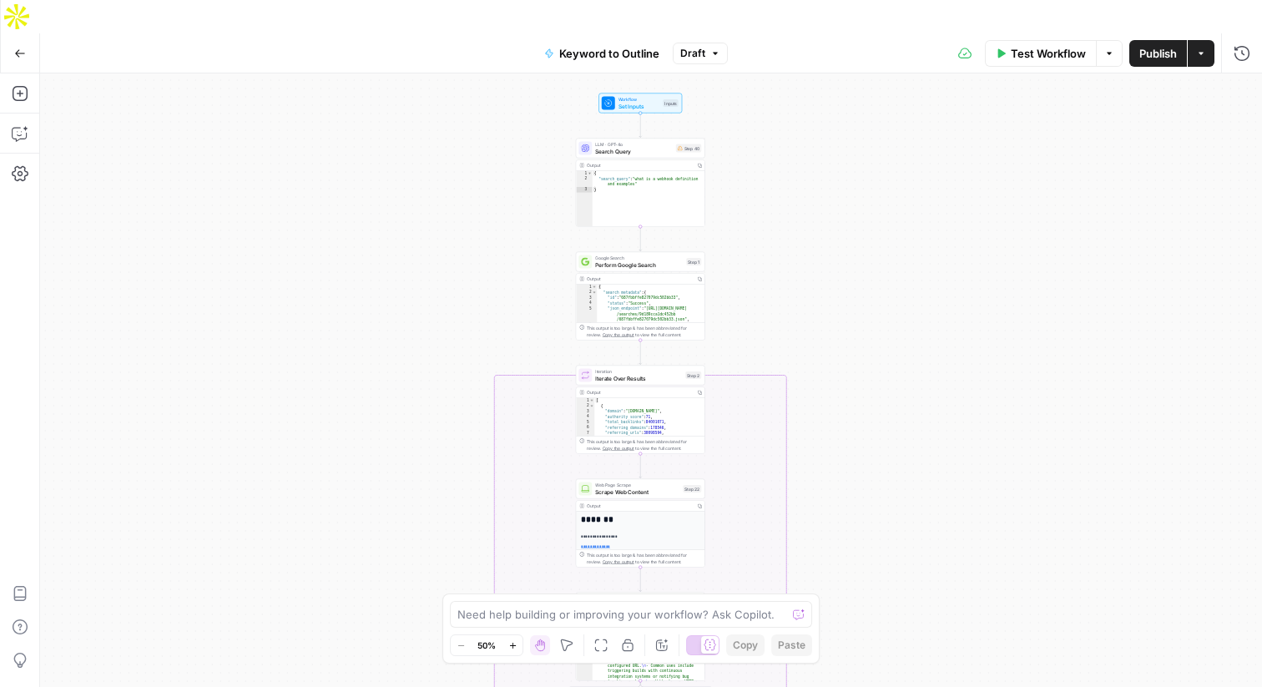
drag, startPoint x: 831, startPoint y: 287, endPoint x: 846, endPoint y: 438, distance: 151.8
click at [846, 438] on div "true false Workflow Set Inputs Inputs LLM · GPT-4o Search Query Step 40 Output …" at bounding box center [651, 396] width 1222 height 647
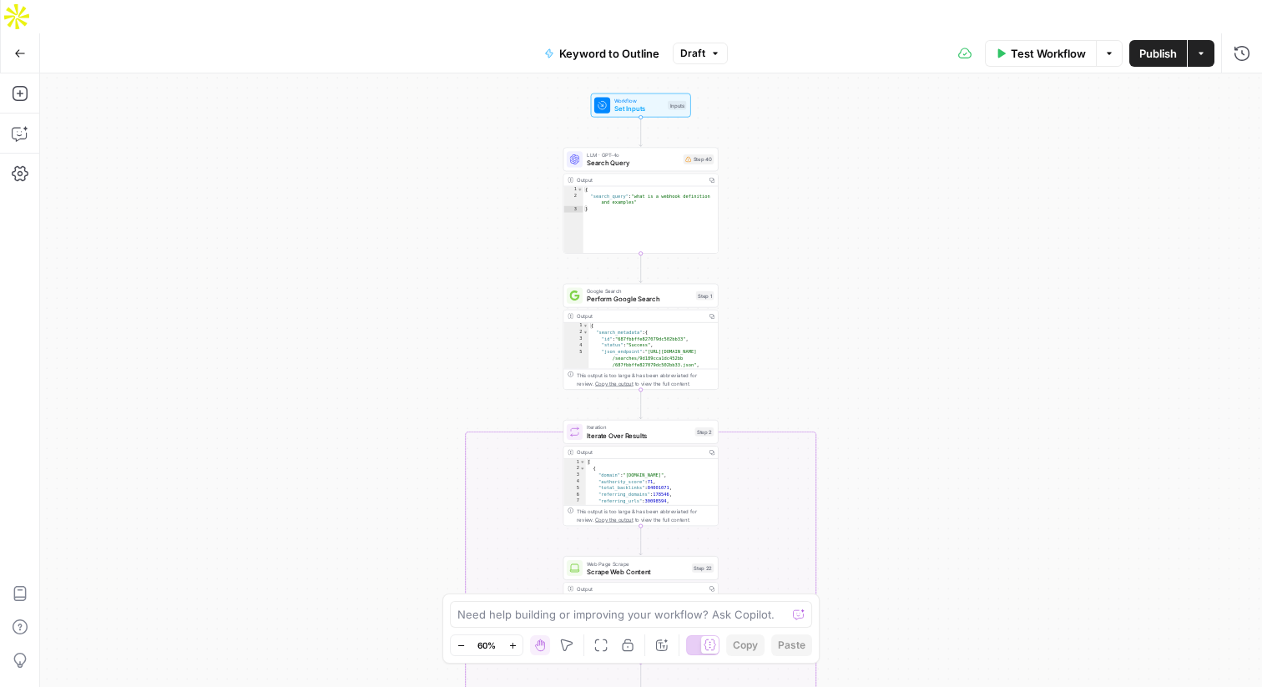
drag, startPoint x: 871, startPoint y: 403, endPoint x: 874, endPoint y: 464, distance: 61.0
click at [874, 464] on div "true false Workflow Set Inputs Inputs LLM · GPT-4o Search Query Step 40 Output …" at bounding box center [651, 396] width 1222 height 647
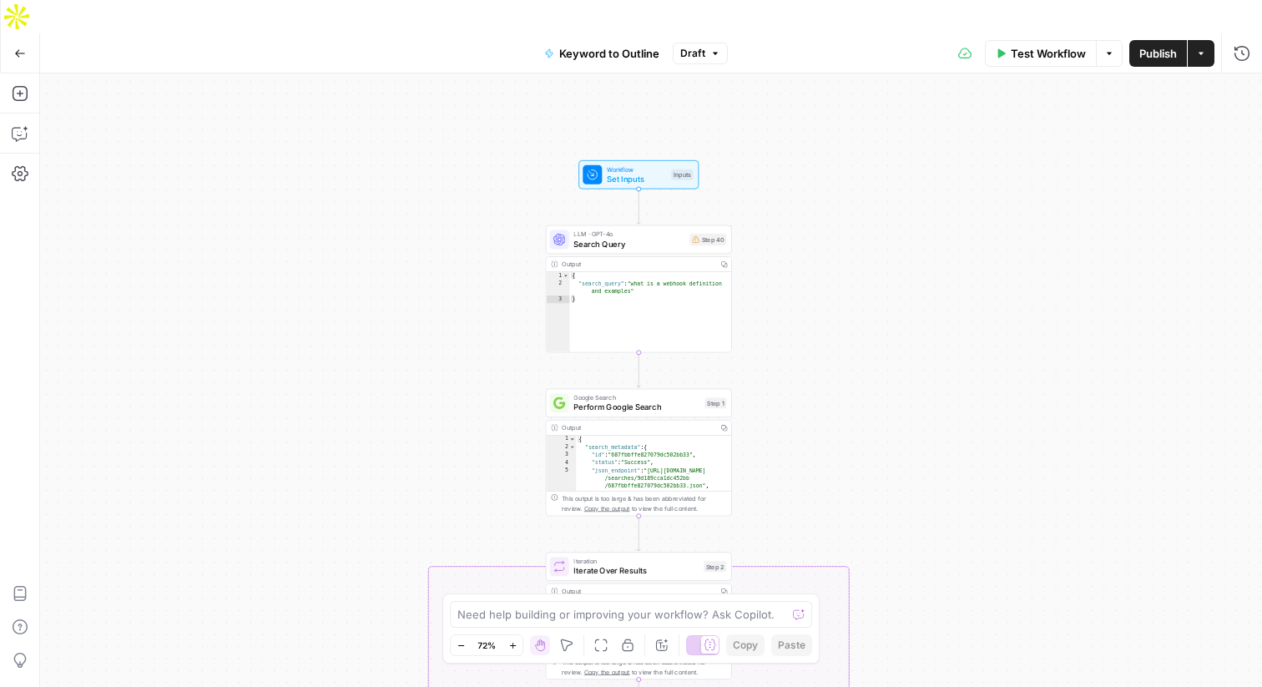
drag, startPoint x: 266, startPoint y: 169, endPoint x: 266, endPoint y: 296, distance: 127.7
click at [266, 296] on div "true false Workflow Set Inputs Inputs LLM · GPT-4o Search Query Step 40 Output …" at bounding box center [651, 396] width 1222 height 647
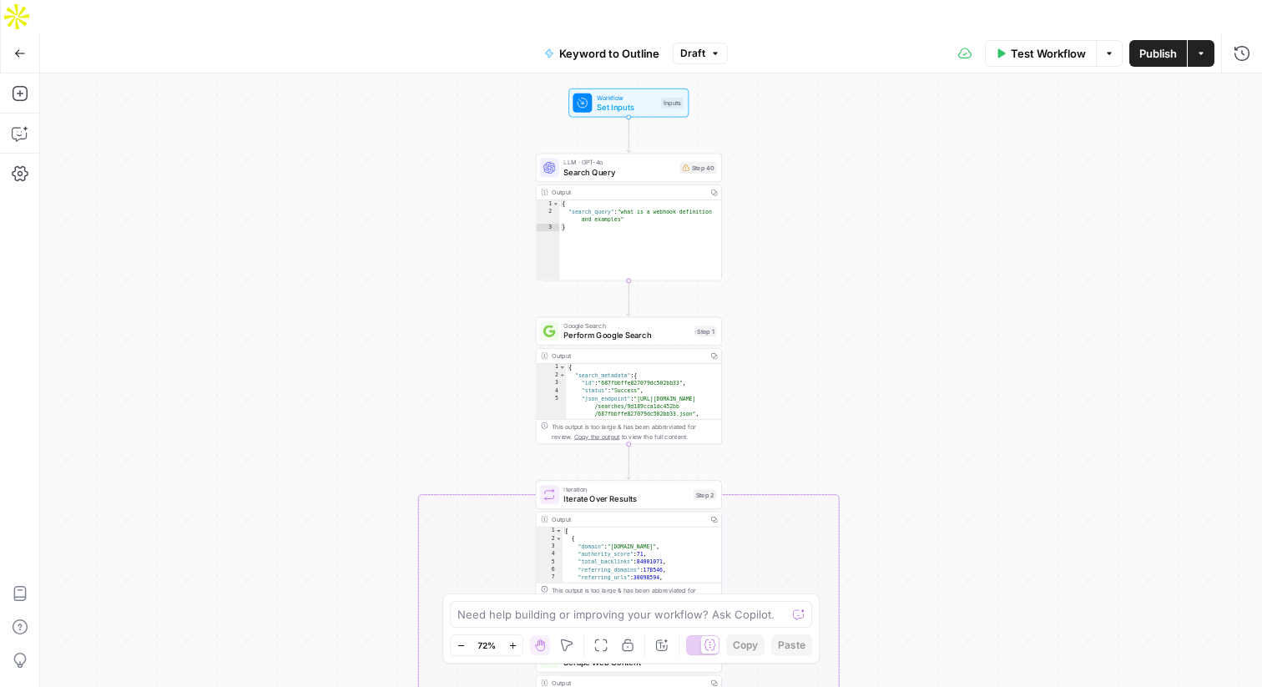
drag, startPoint x: 270, startPoint y: 255, endPoint x: 260, endPoint y: 184, distance: 72.5
click at [260, 184] on div "true false Workflow Set Inputs Inputs LLM · GPT-4o Search Query Step 40 Output …" at bounding box center [651, 396] width 1222 height 647
click at [303, 421] on div "true false Workflow Set Inputs Inputs LLM · GPT-4o Search Query Step 40 Output …" at bounding box center [651, 396] width 1222 height 647
